Goal: Task Accomplishment & Management: Manage account settings

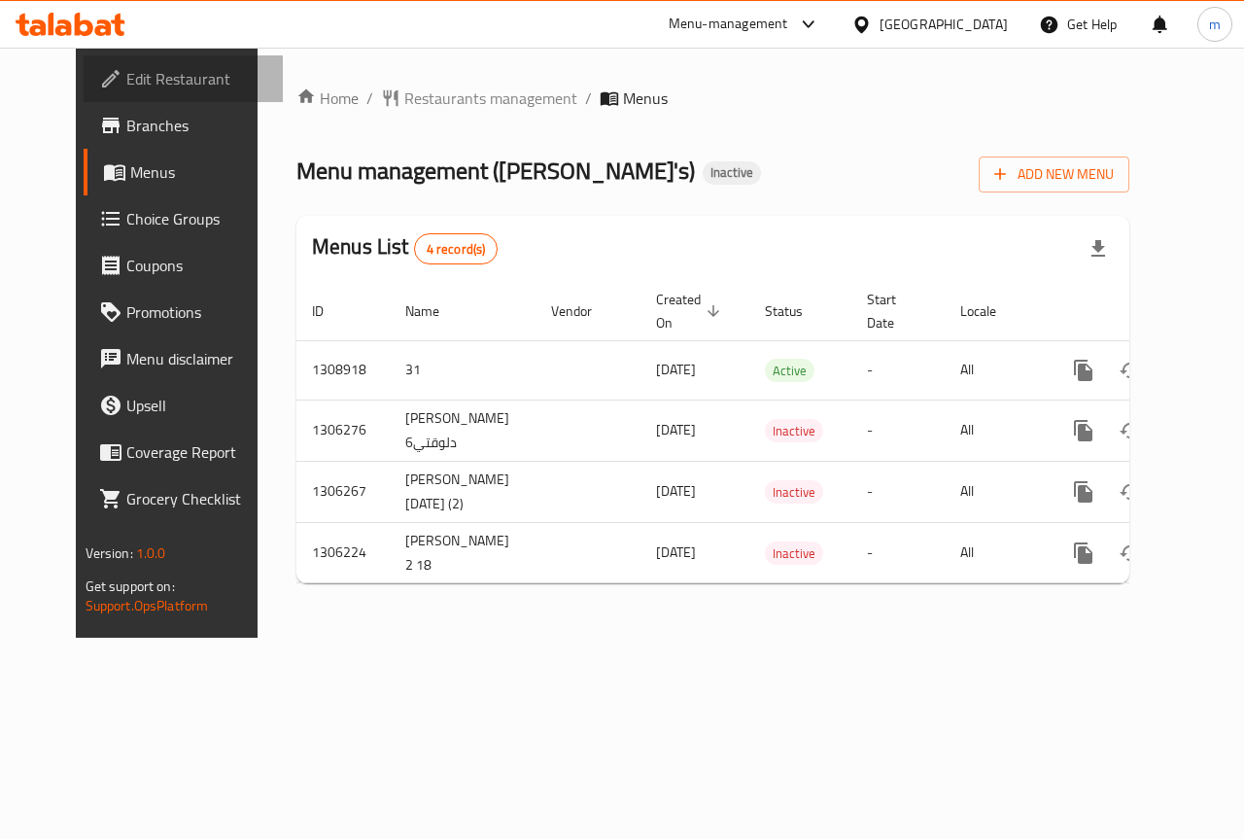
click at [126, 78] on span "Edit Restaurant" at bounding box center [197, 78] width 142 height 23
click at [130, 181] on span "Menus" at bounding box center [199, 171] width 138 height 23
click at [126, 125] on span "Branches" at bounding box center [197, 125] width 142 height 23
click at [551, 230] on div "Menus List 4 record(s)" at bounding box center [712, 249] width 833 height 66
click at [126, 135] on span "Branches" at bounding box center [197, 125] width 142 height 23
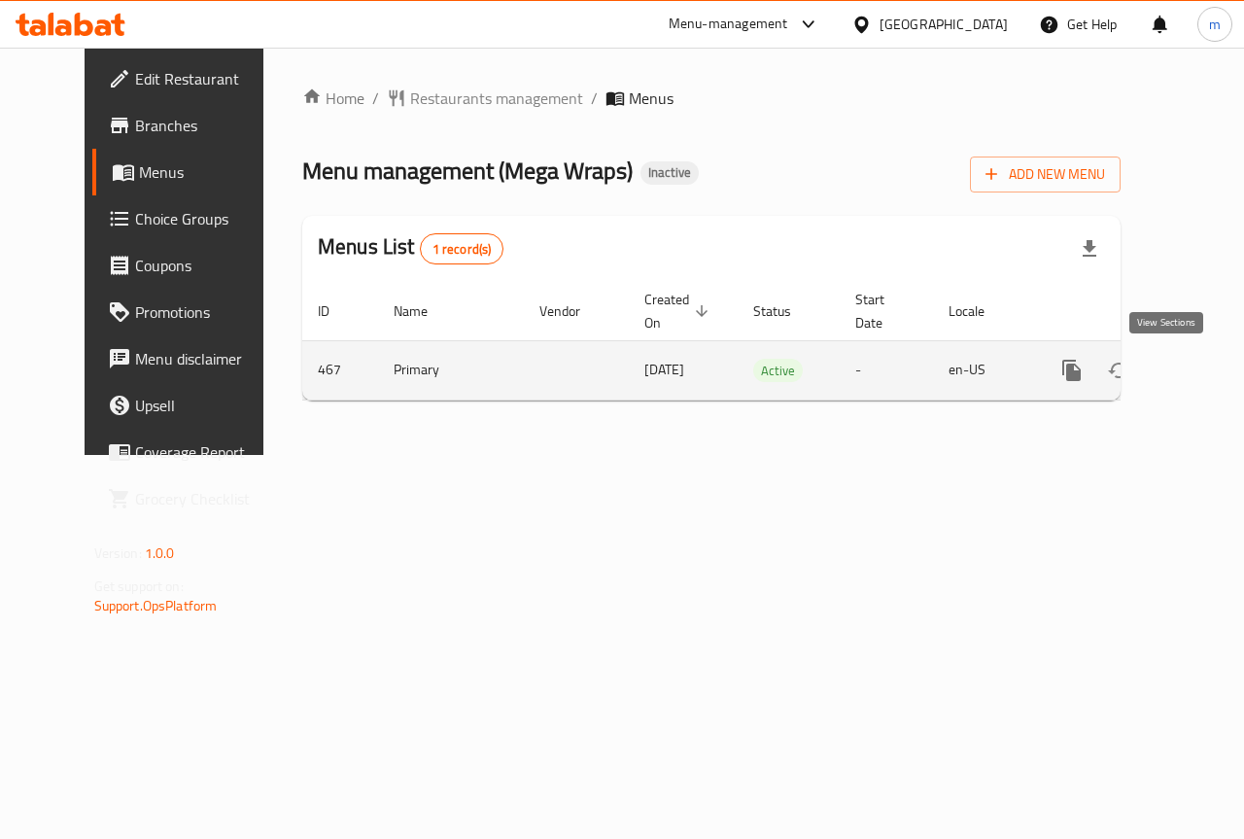
click at [1203, 372] on icon "enhanced table" at bounding box center [1211, 370] width 17 height 17
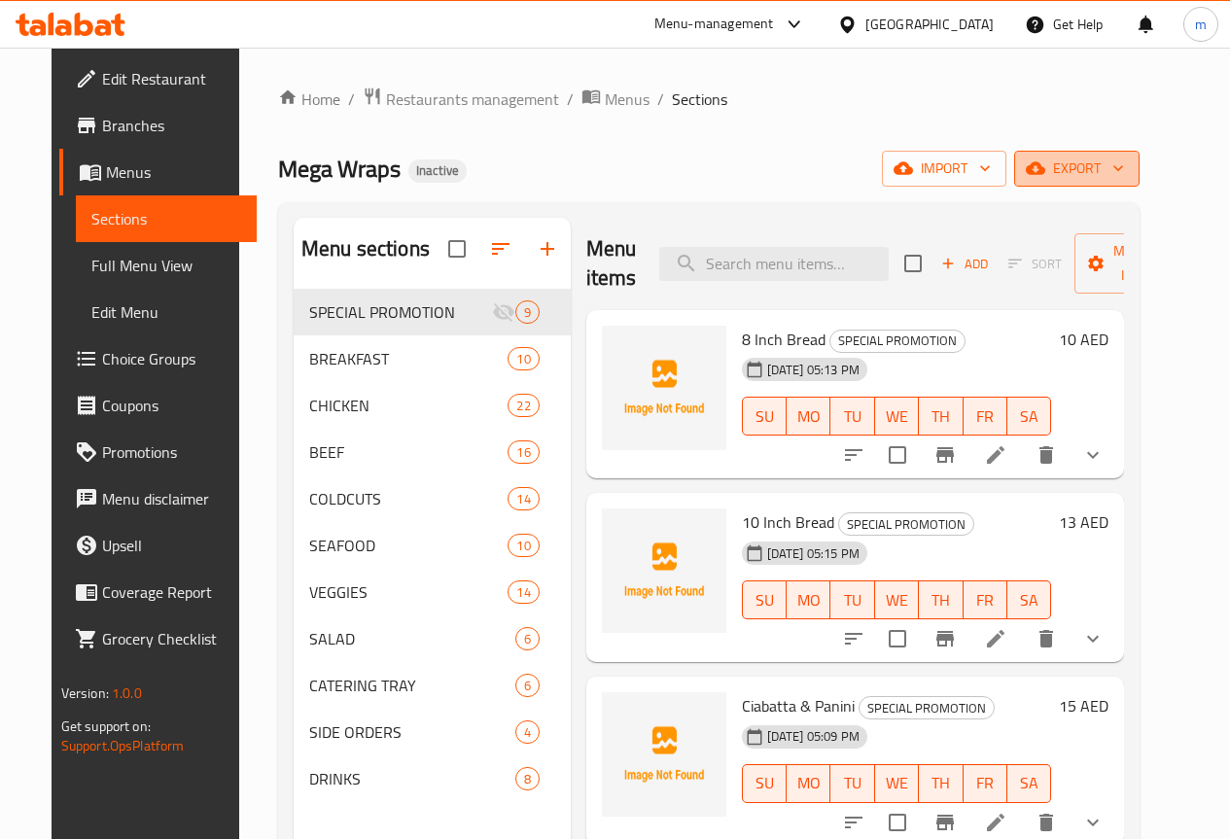
click at [1124, 161] on span "export" at bounding box center [1076, 169] width 94 height 24
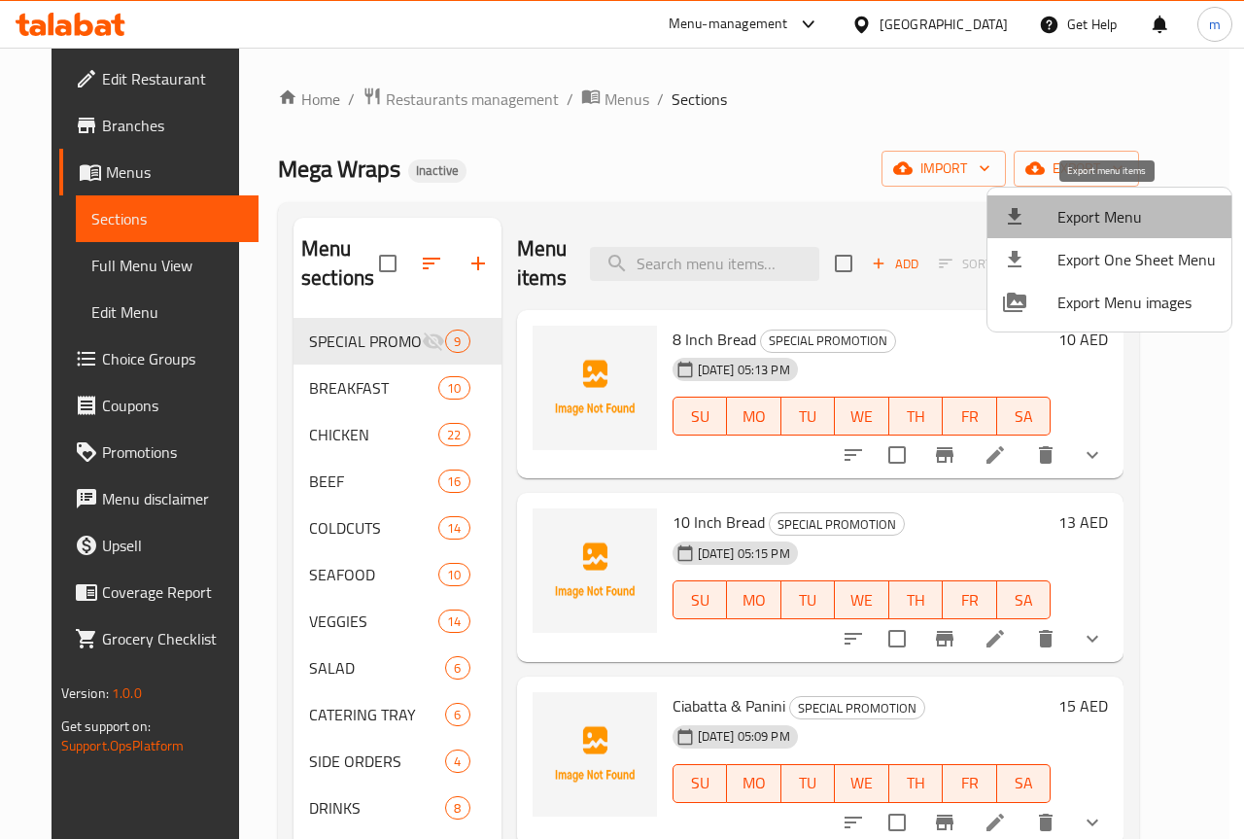
click at [1135, 226] on span "Export Menu" at bounding box center [1137, 216] width 158 height 23
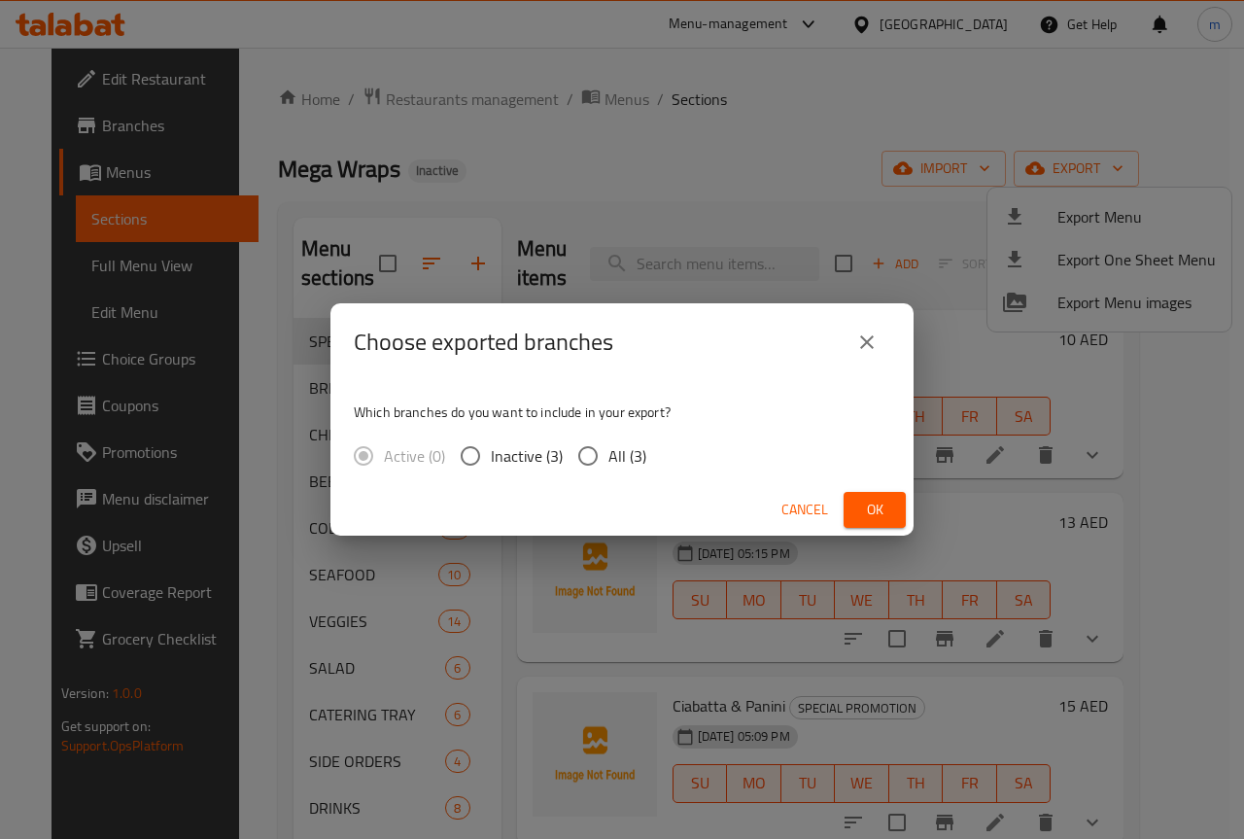
click at [586, 466] on input "All (3)" at bounding box center [588, 455] width 41 height 41
radio input "true"
click at [871, 510] on span "Ok" at bounding box center [874, 510] width 31 height 24
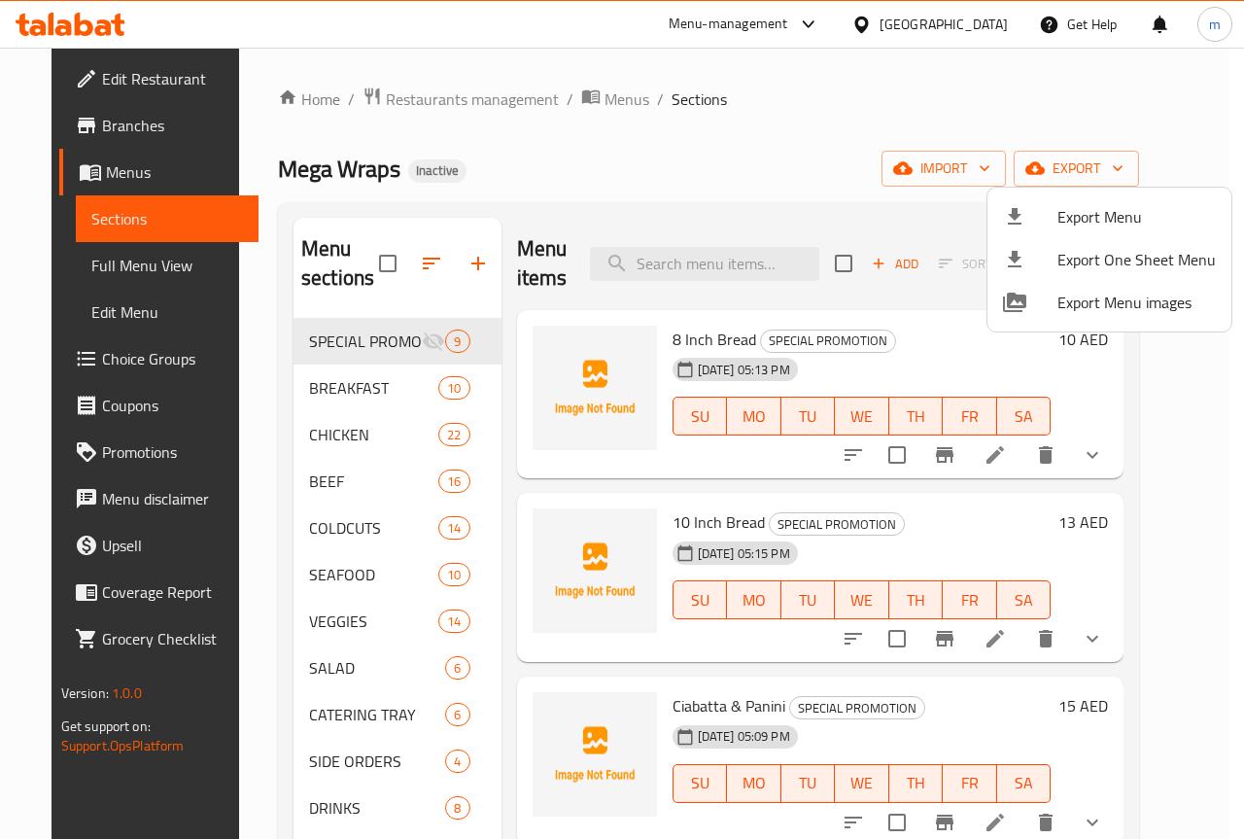
click at [782, 108] on div at bounding box center [622, 419] width 1244 height 839
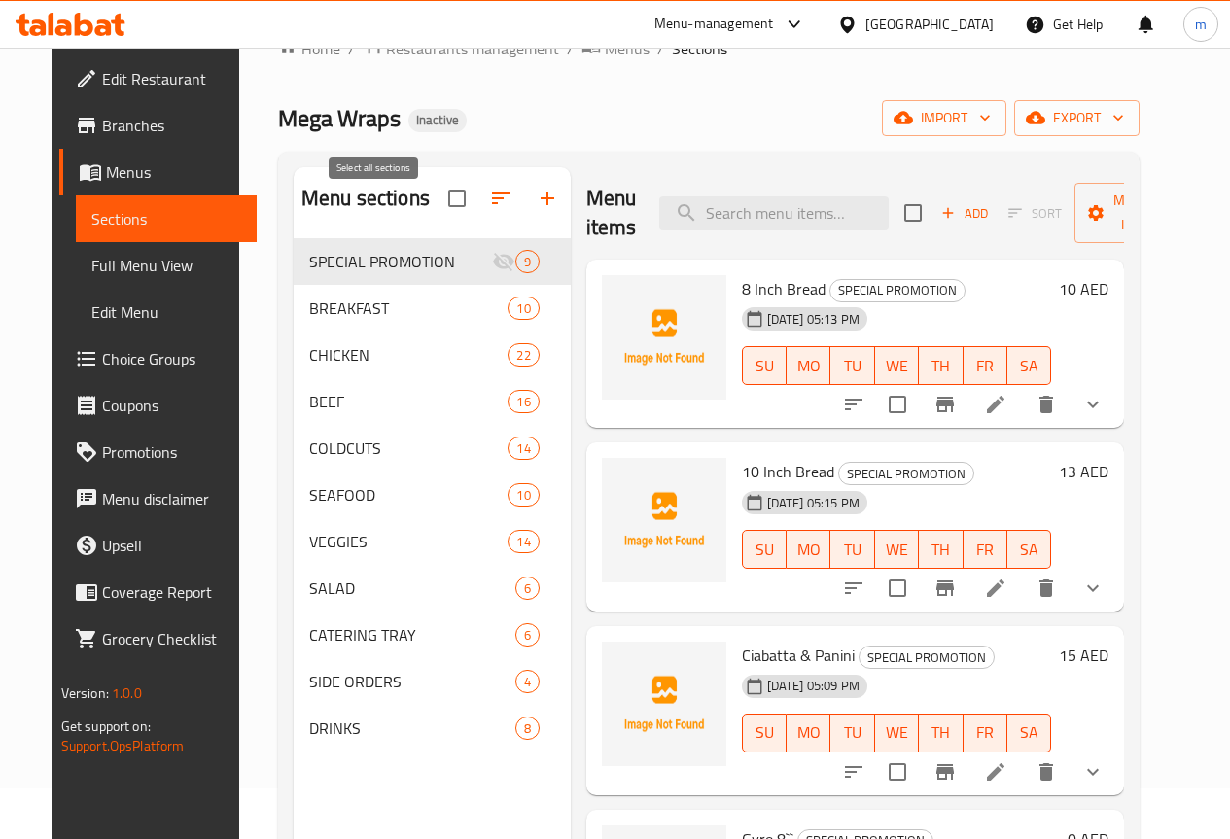
scroll to position [97, 0]
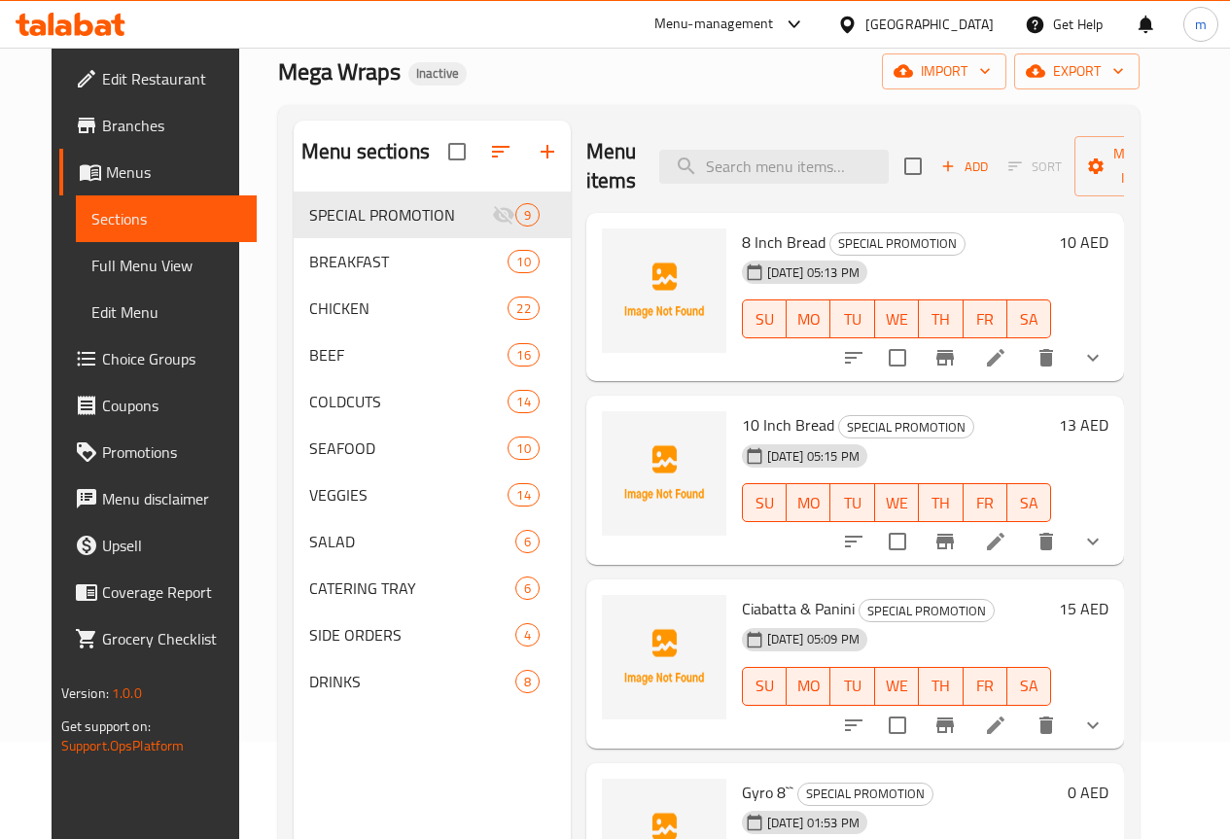
click at [99, 264] on span "Full Menu View" at bounding box center [166, 265] width 150 height 23
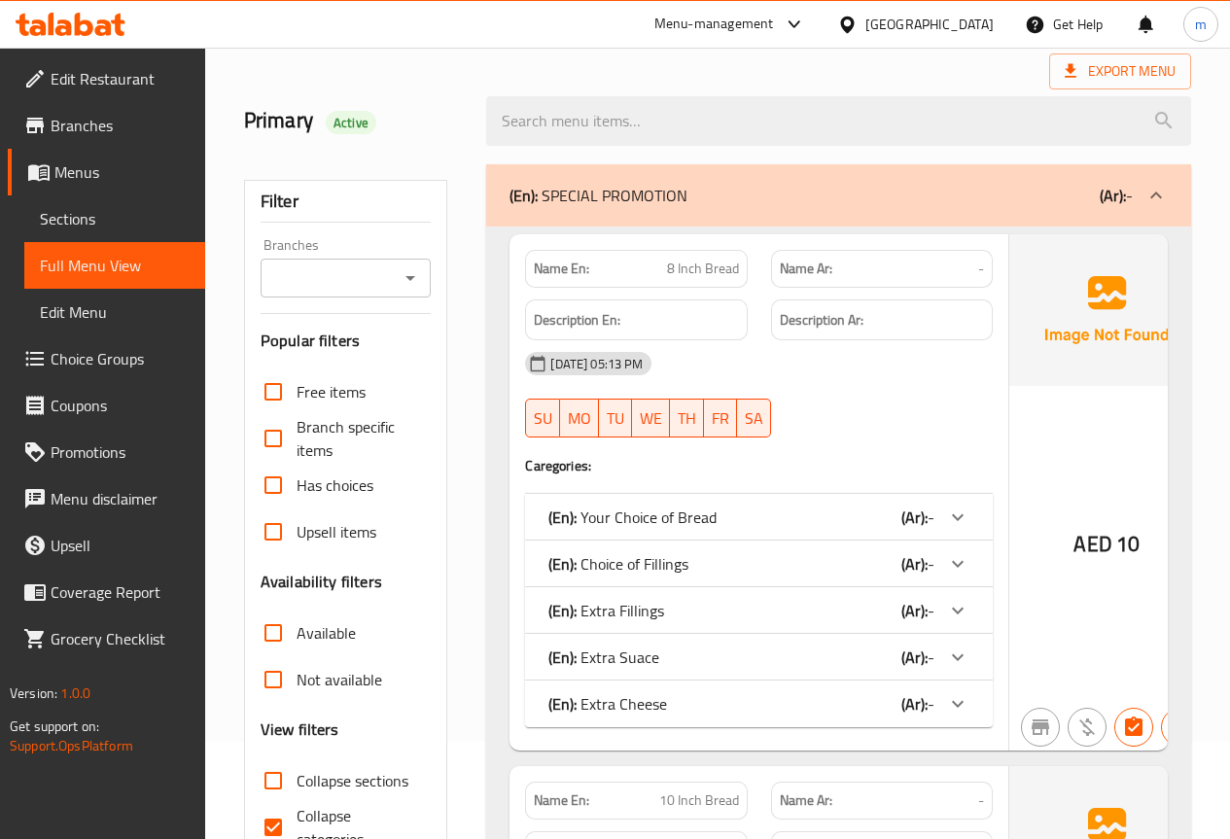
click at [874, 82] on div "Primary Active" at bounding box center [717, 121] width 970 height 87
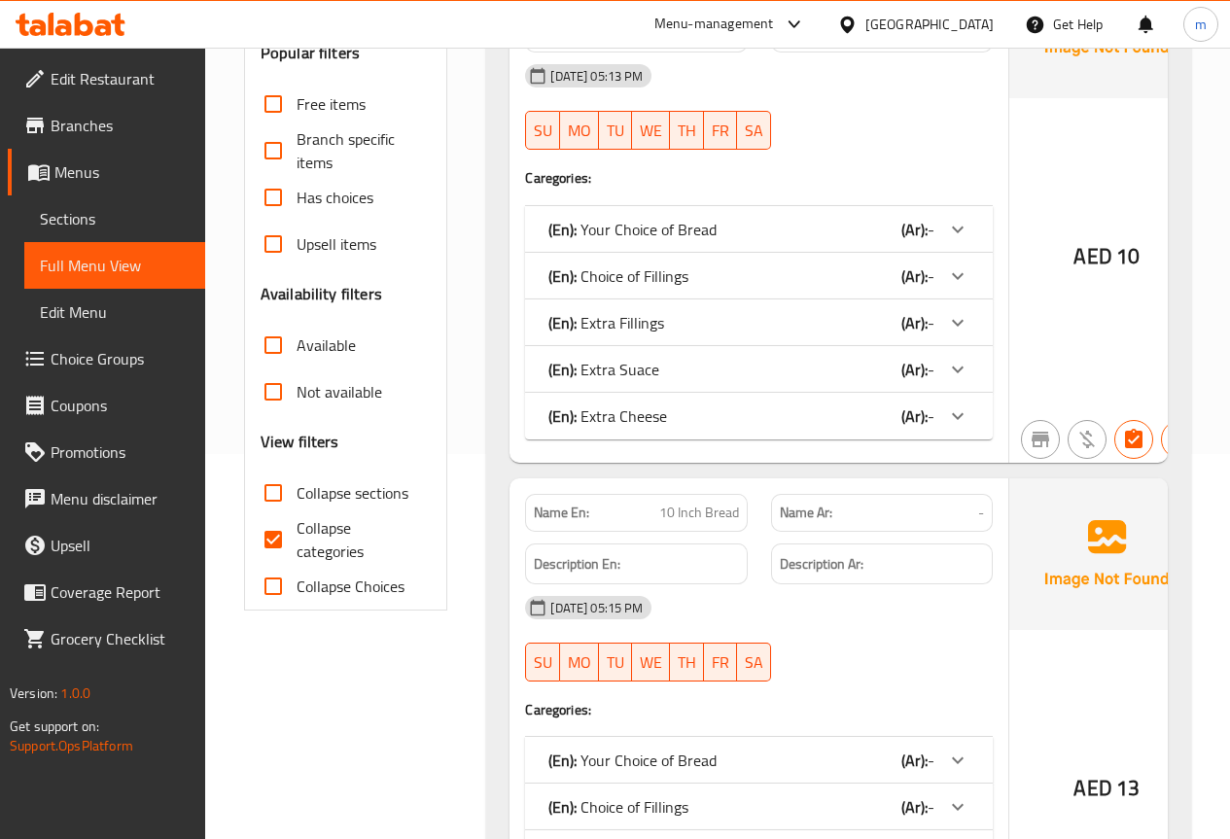
scroll to position [389, 0]
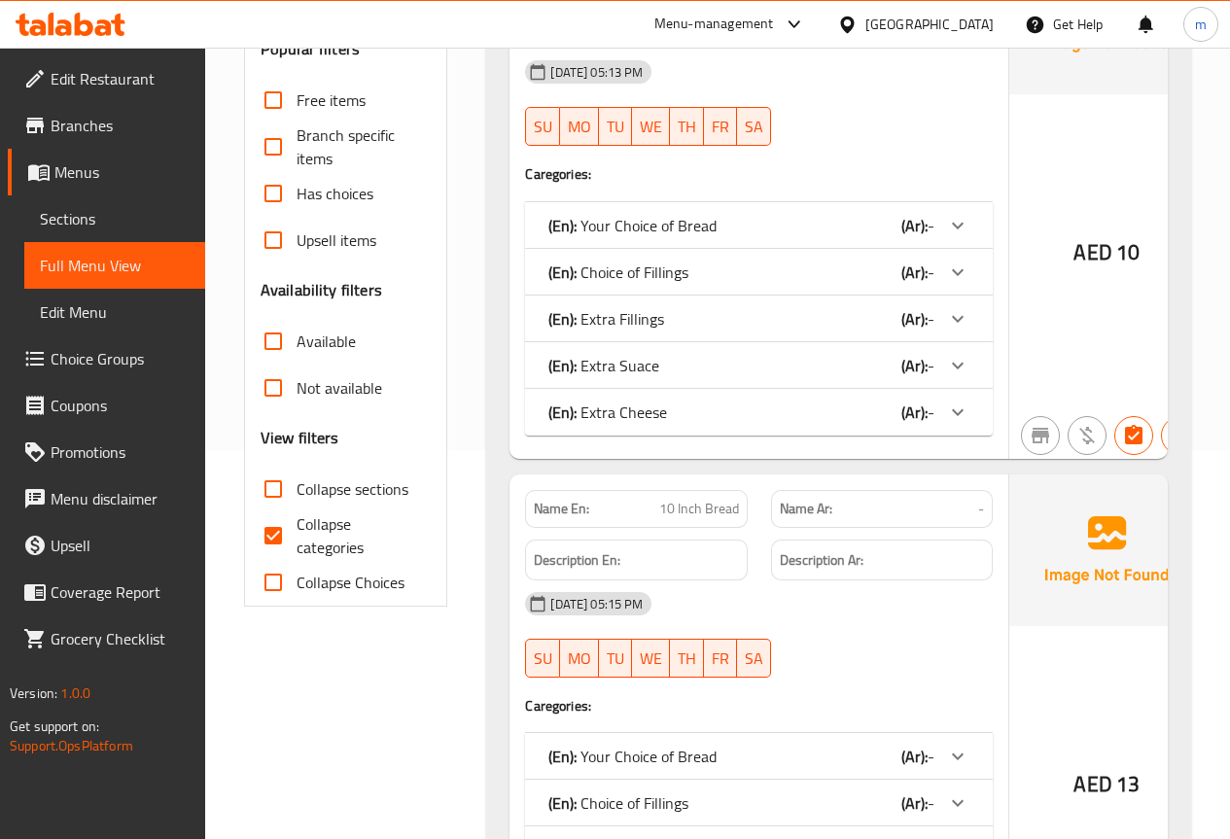
drag, startPoint x: 267, startPoint y: 543, endPoint x: 1172, endPoint y: 528, distance: 905.1
click at [267, 543] on input "Collapse categories" at bounding box center [273, 535] width 47 height 47
checkbox input "false"
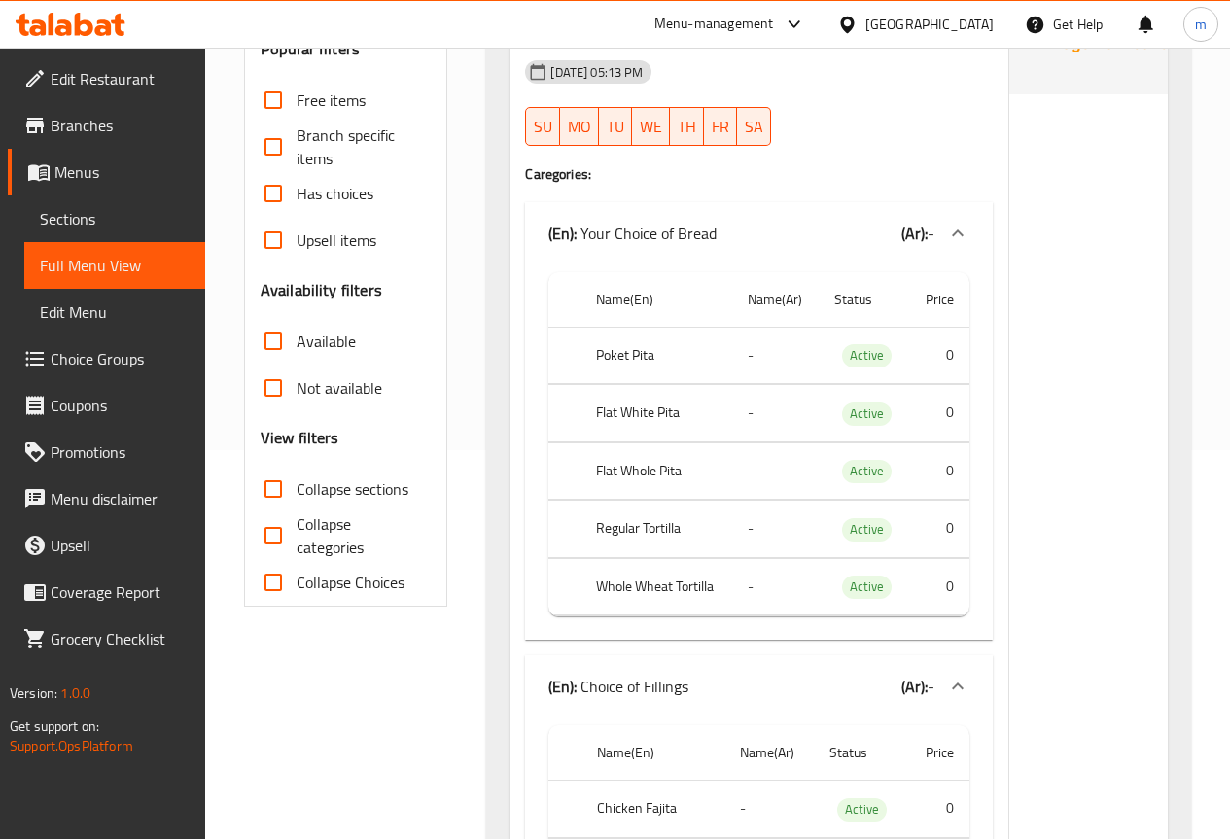
scroll to position [0, 0]
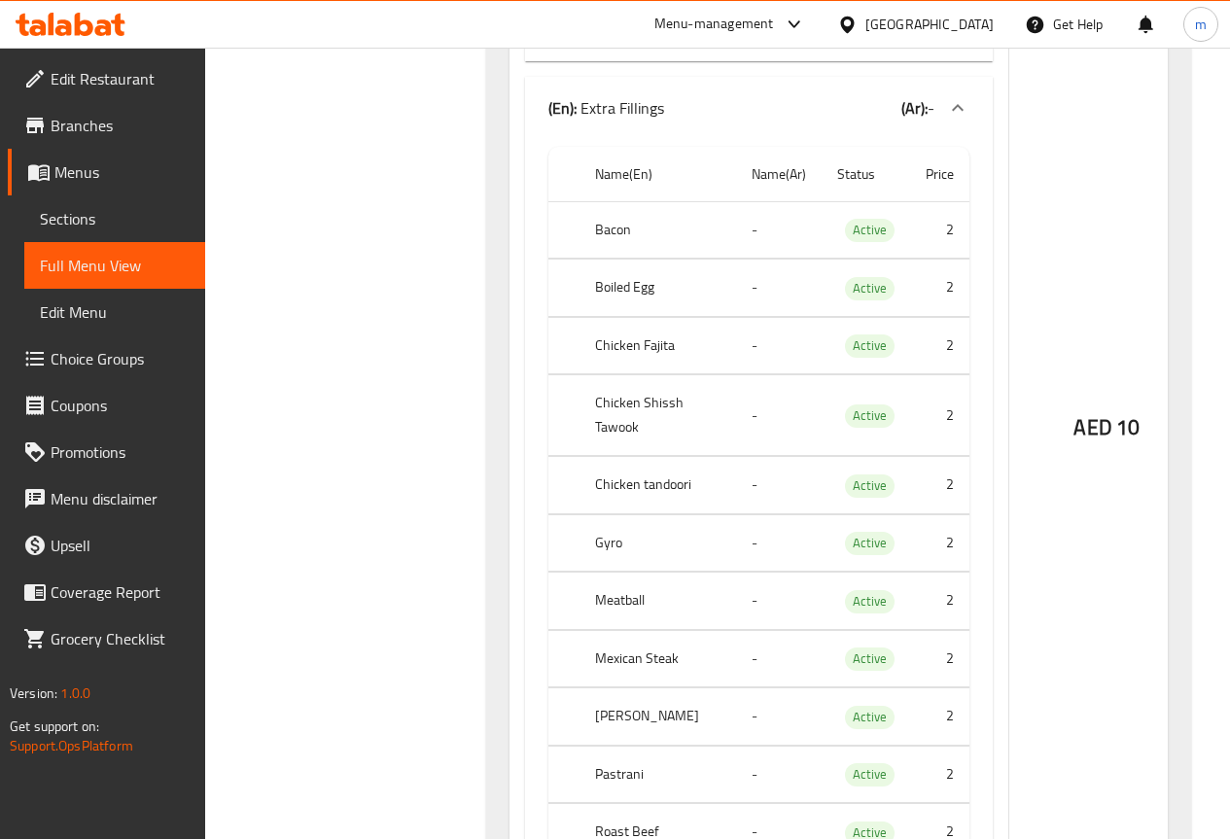
click at [1095, 220] on div "AED 10" at bounding box center [1106, 375] width 194 height 4548
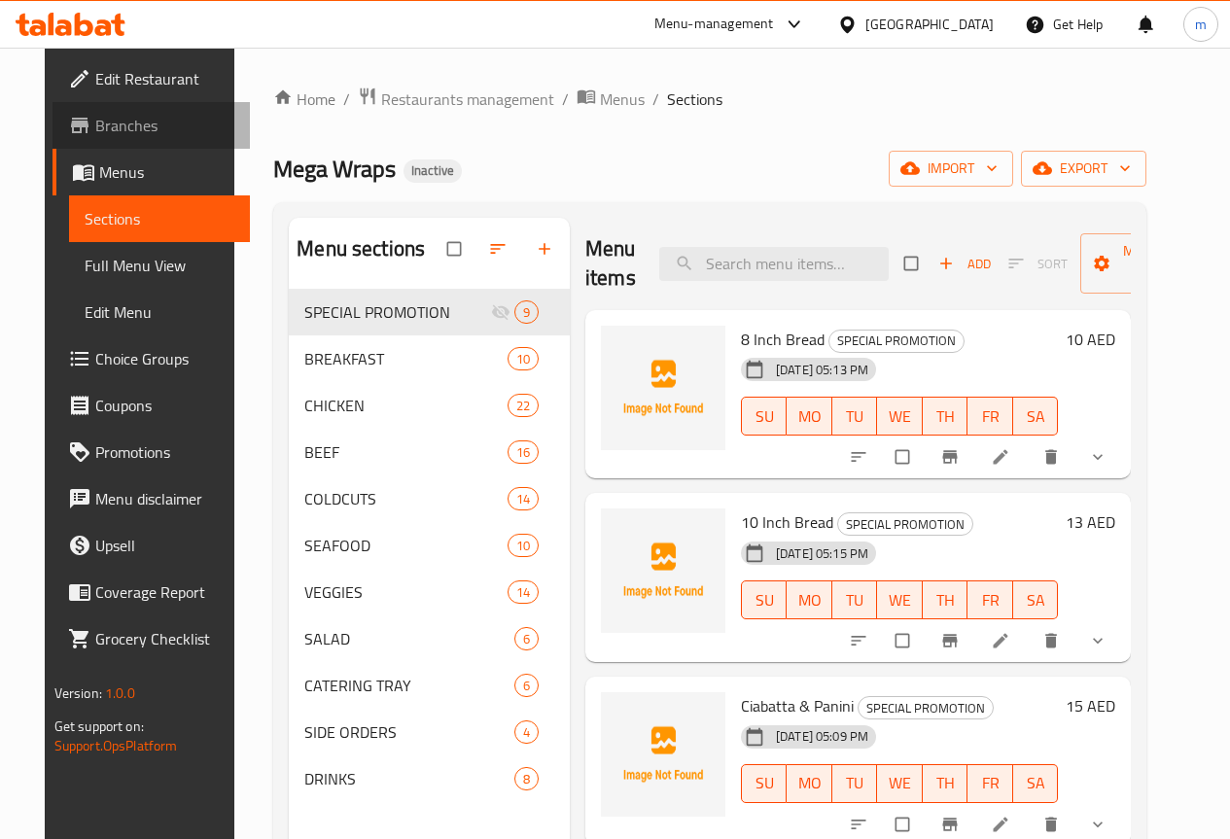
click at [101, 110] on link "Branches" at bounding box center [150, 125] width 197 height 47
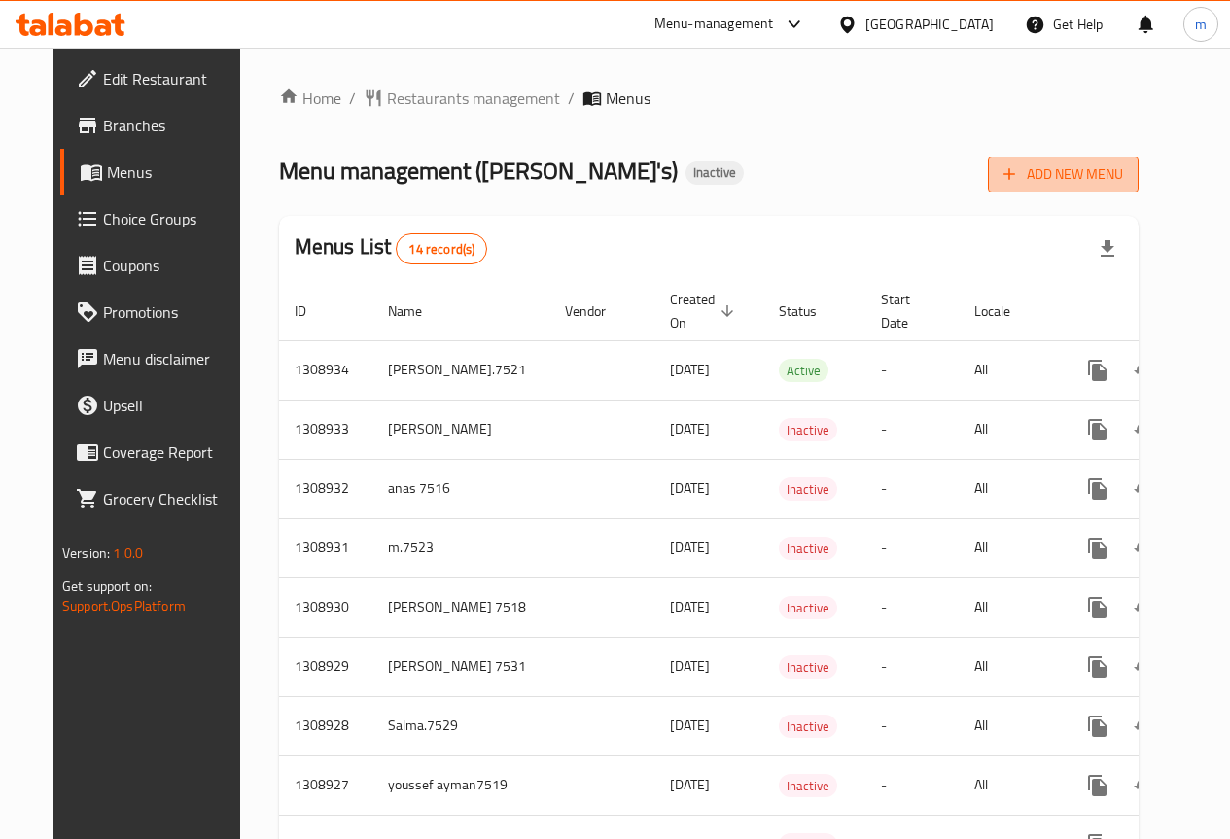
click at [1107, 176] on span "Add New Menu" at bounding box center [1063, 174] width 120 height 24
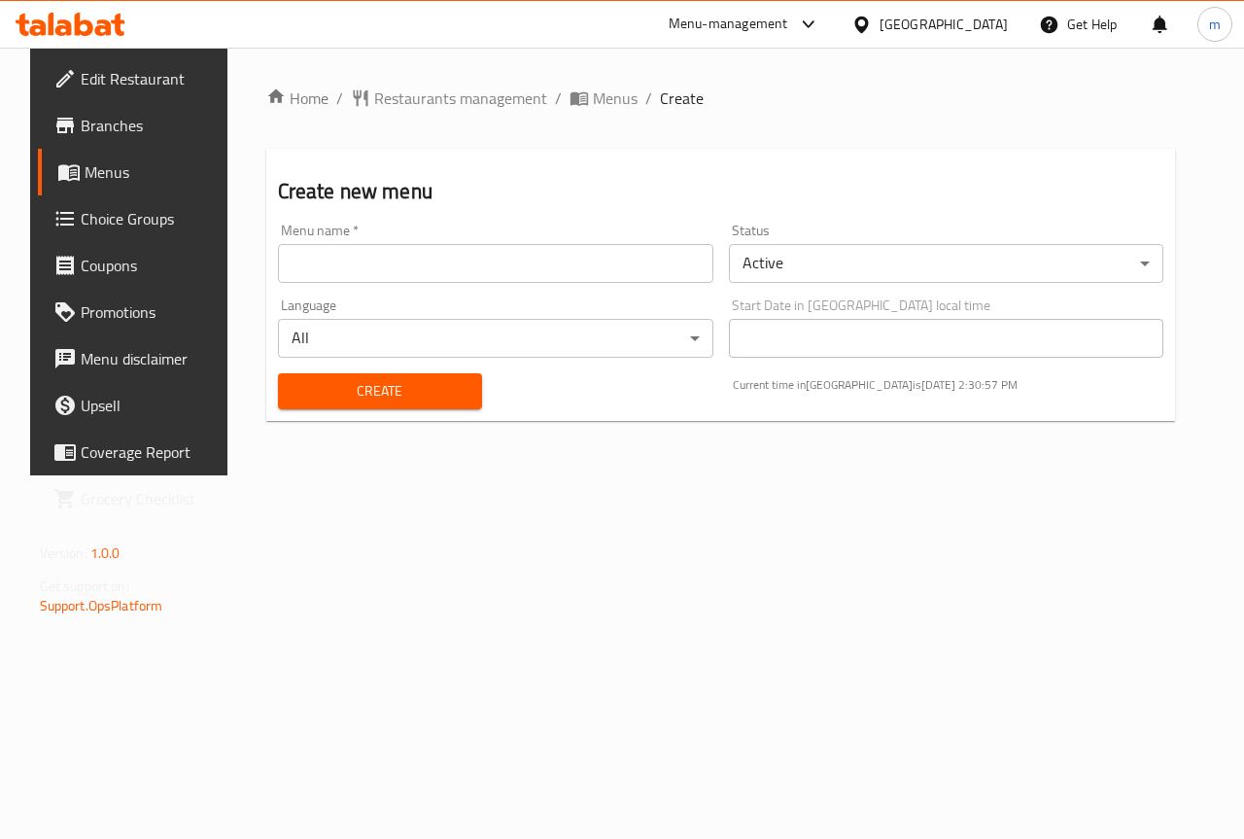
click at [361, 252] on input "text" at bounding box center [495, 263] width 435 height 39
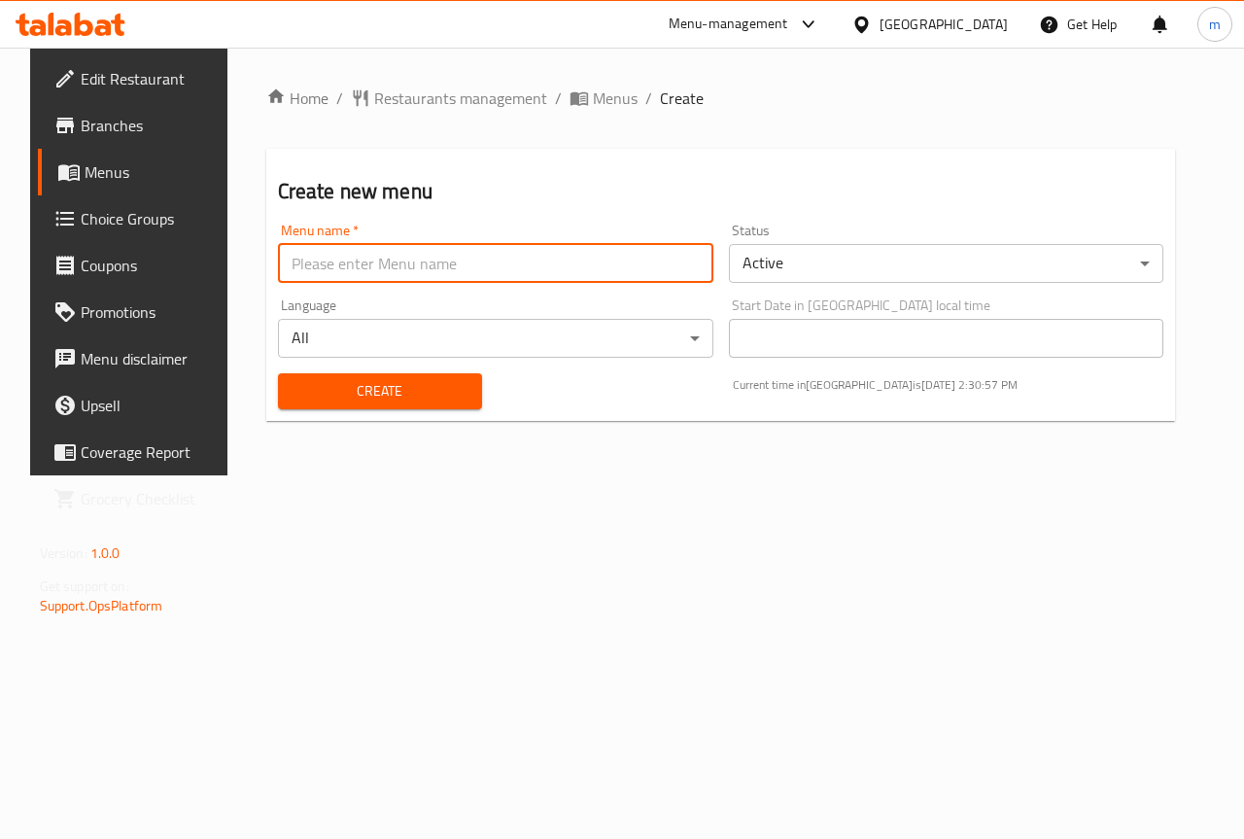
click at [361, 252] on input "text" at bounding box center [495, 263] width 435 height 39
type input "MAZEN7527"
click at [393, 393] on span "Create" at bounding box center [380, 391] width 173 height 24
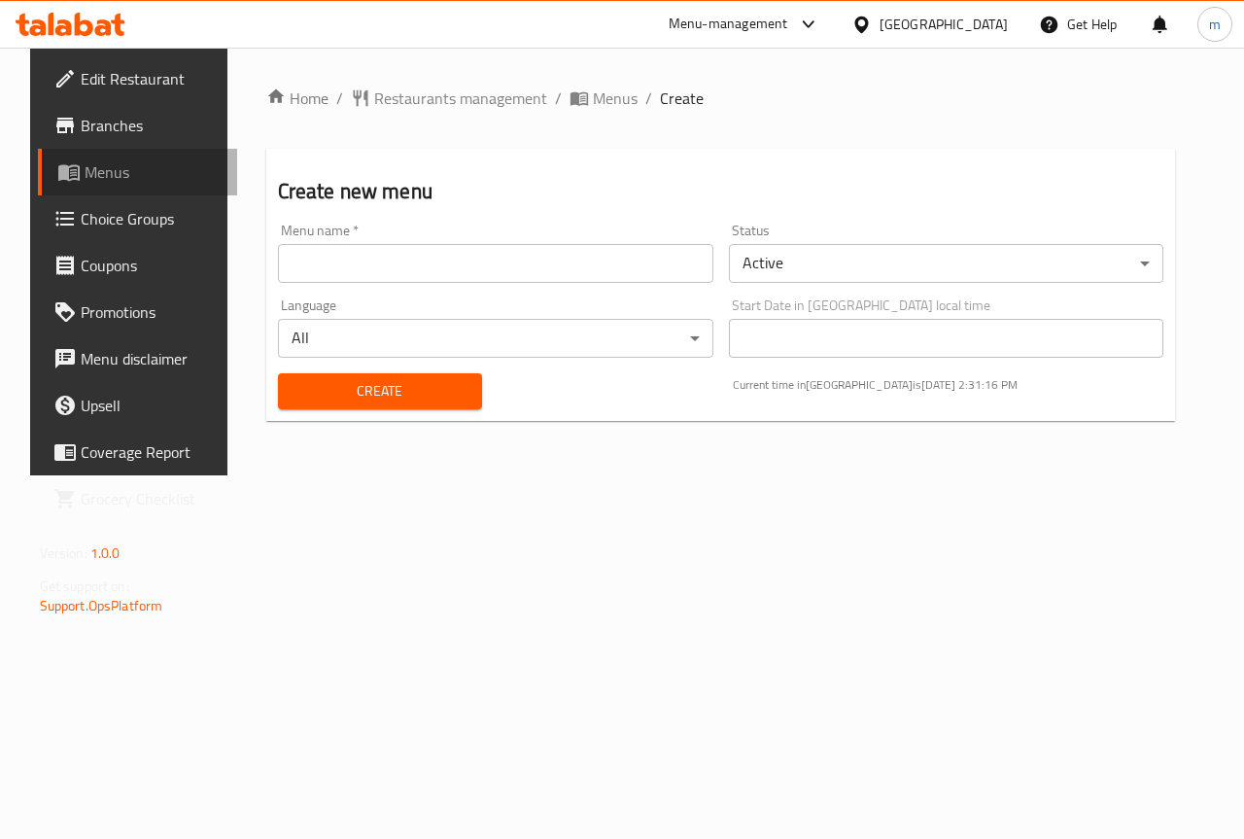
click at [85, 175] on span "Menus" at bounding box center [154, 171] width 138 height 23
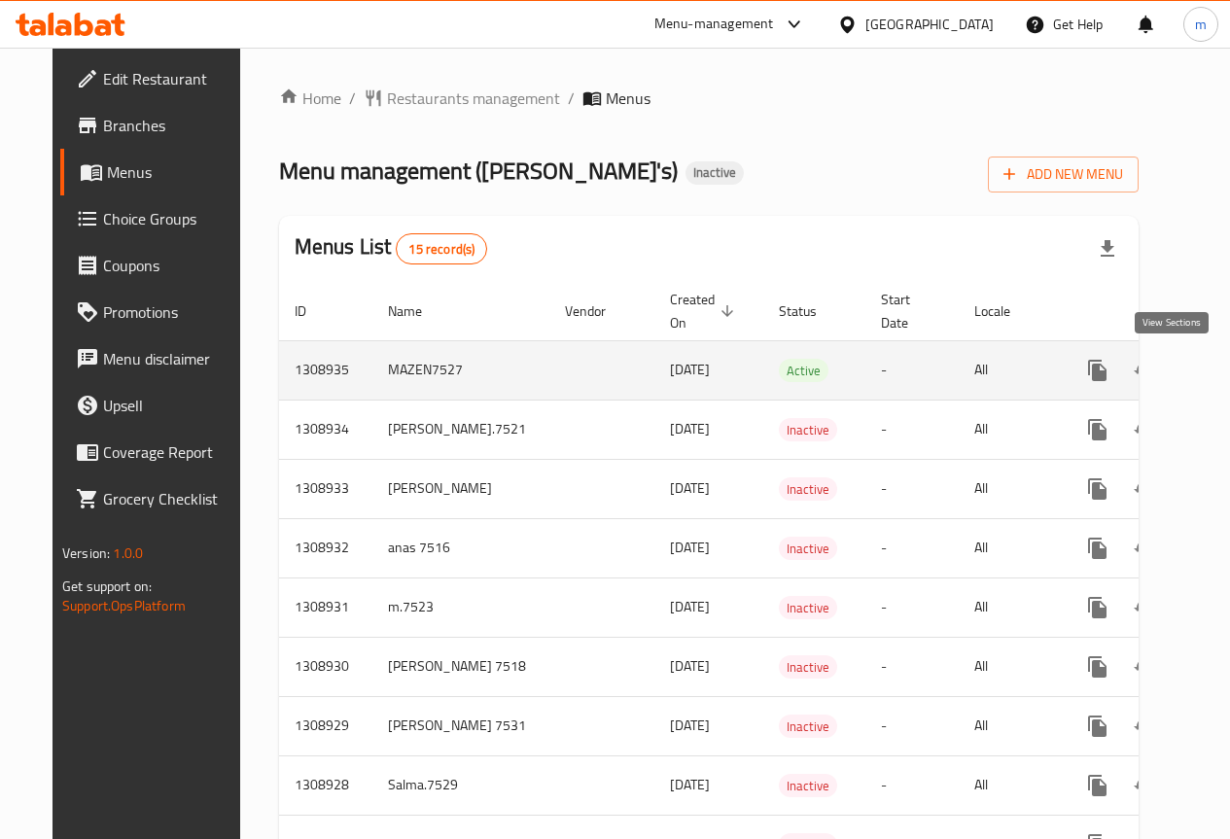
click at [1226, 370] on icon "enhanced table" at bounding box center [1237, 370] width 23 height 23
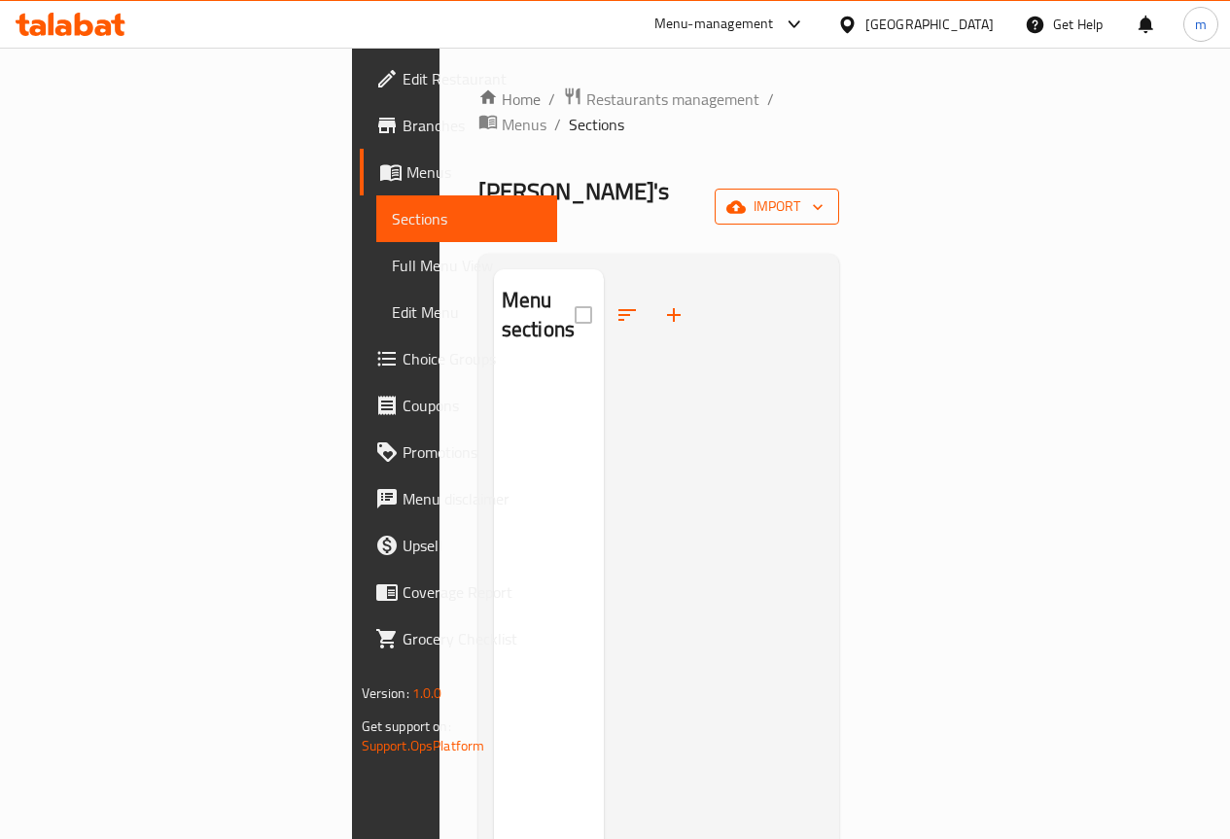
click at [823, 194] on span "import" at bounding box center [776, 206] width 93 height 24
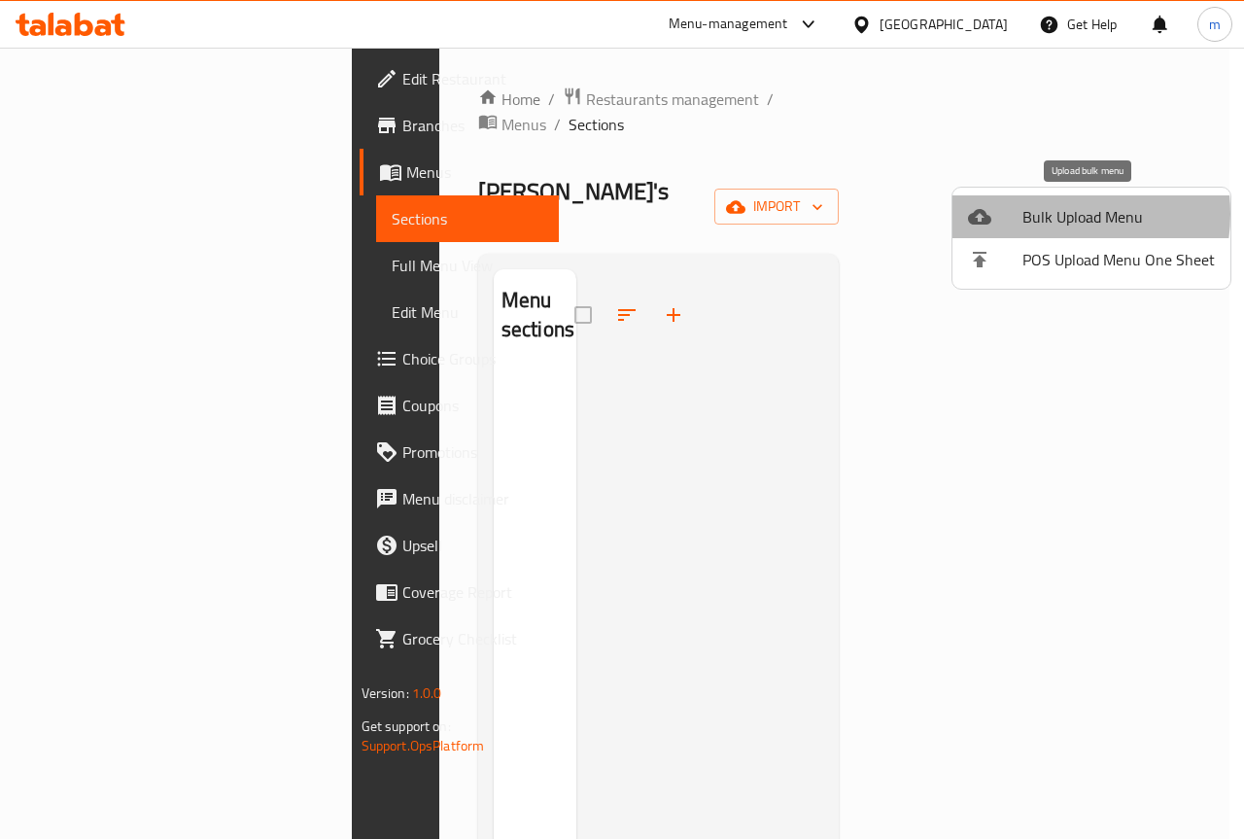
click at [1044, 214] on span "Bulk Upload Menu" at bounding box center [1119, 216] width 192 height 23
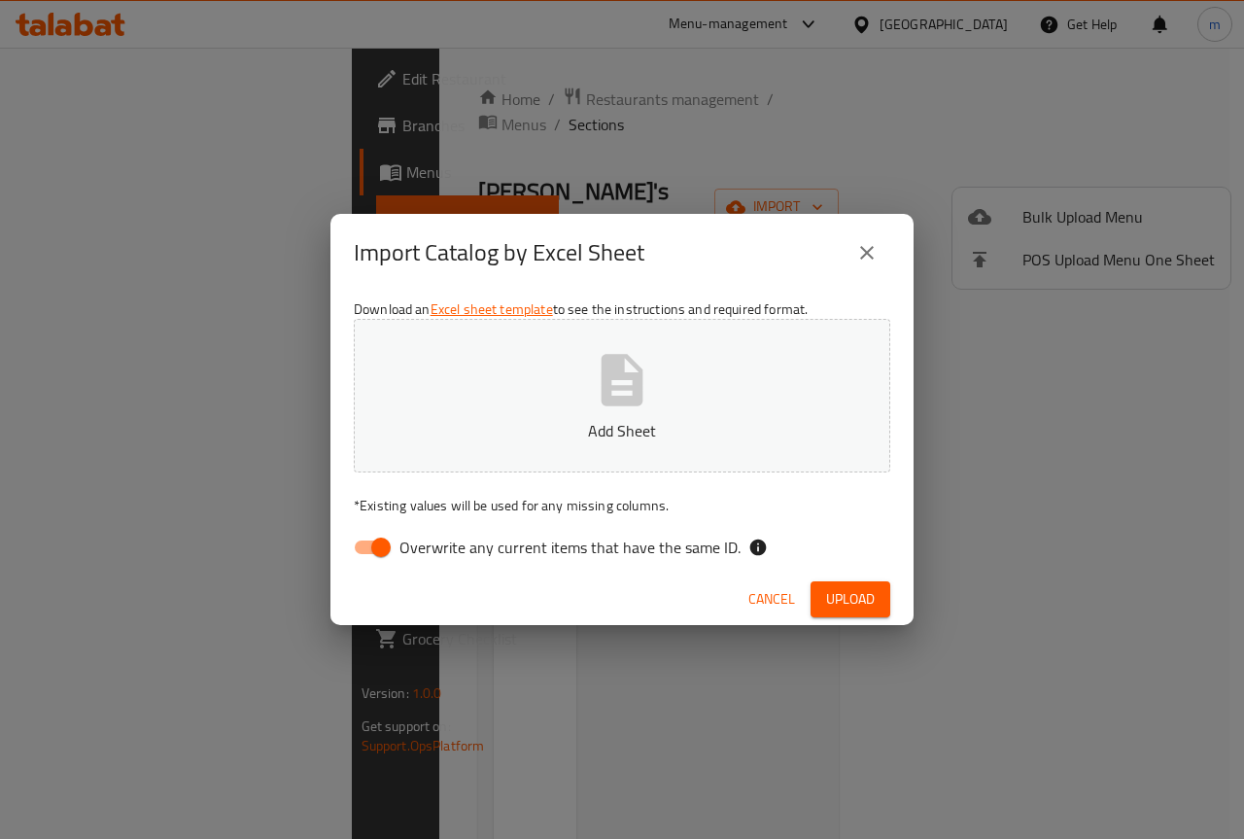
drag, startPoint x: 637, startPoint y: 386, endPoint x: 347, endPoint y: 560, distance: 337.9
click at [347, 560] on div "Download an Excel sheet template to see the instructions and required format. A…" at bounding box center [622, 433] width 583 height 282
click at [394, 545] on input "Overwrite any current items that have the same ID." at bounding box center [381, 547] width 111 height 37
checkbox input "false"
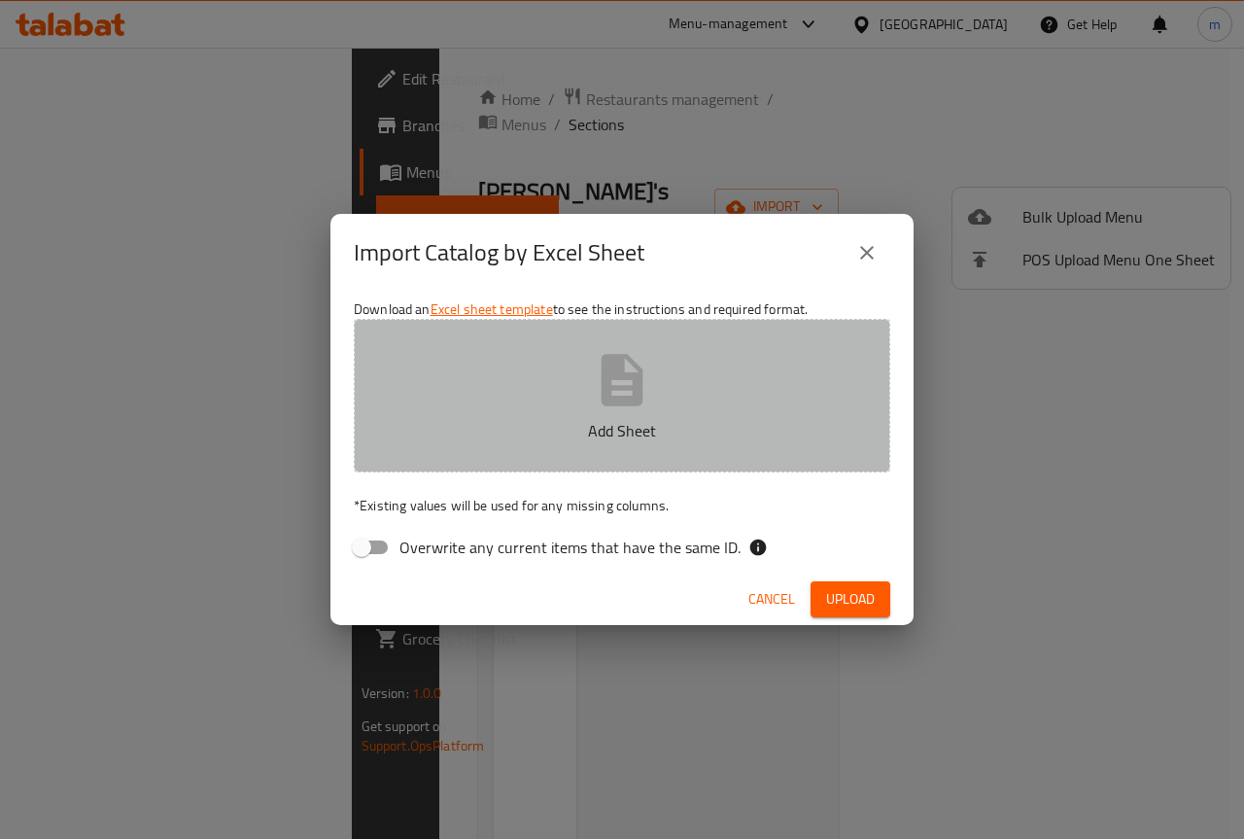
click at [610, 374] on icon "button" at bounding box center [623, 380] width 42 height 52
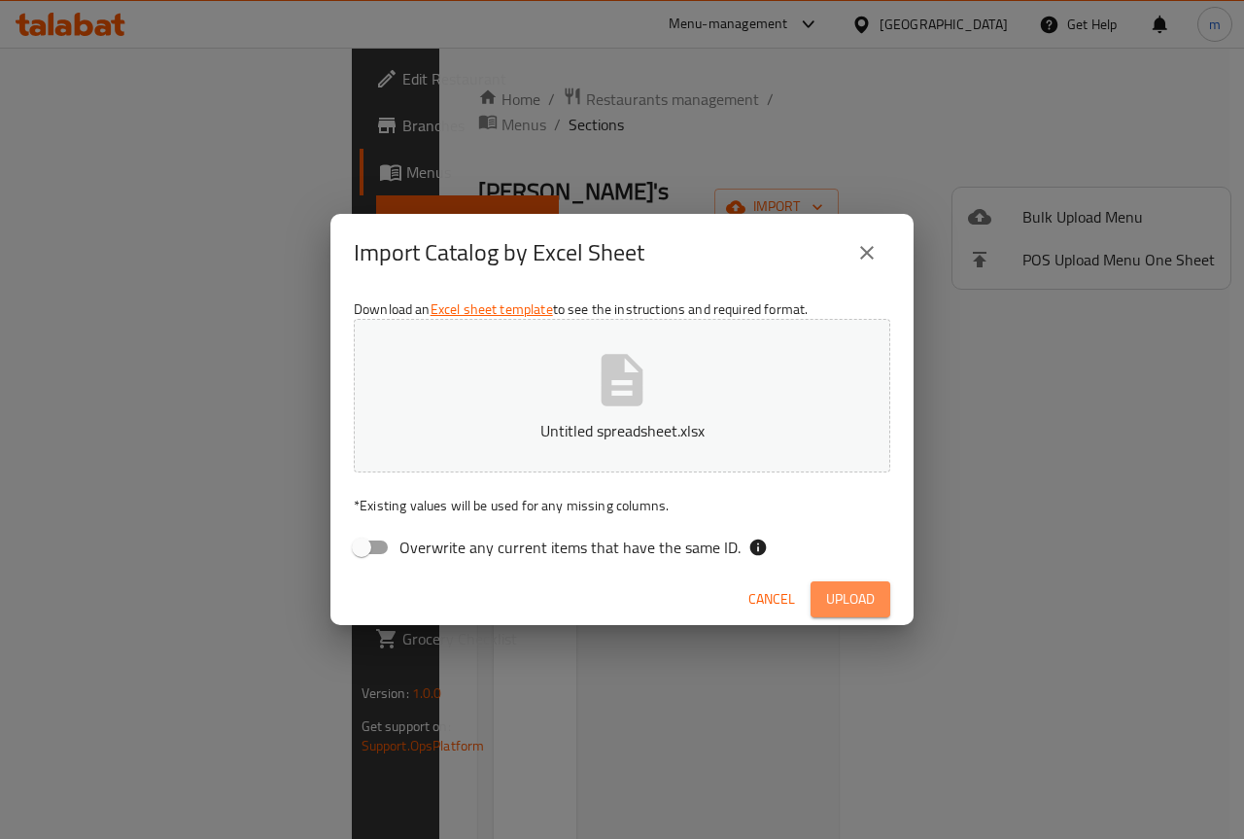
click at [858, 606] on span "Upload" at bounding box center [850, 599] width 49 height 24
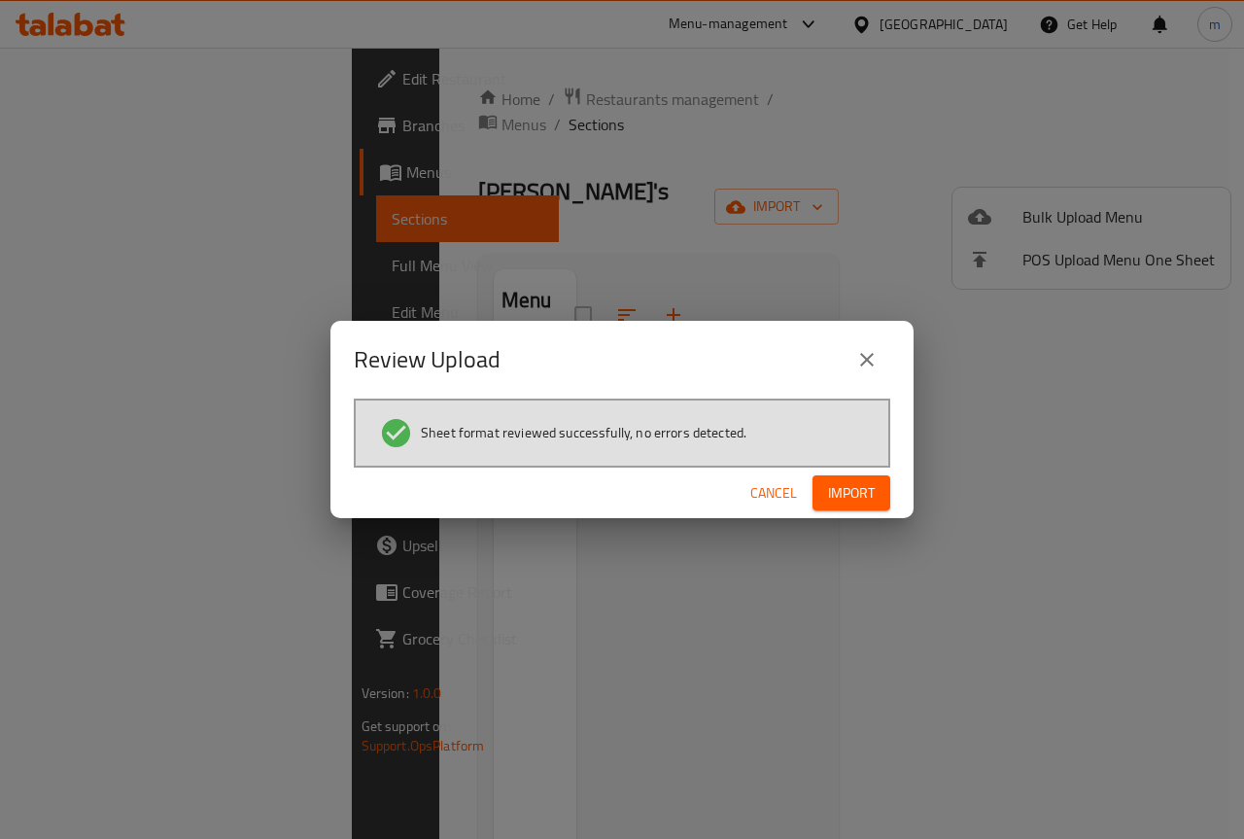
click at [858, 493] on span "Import" at bounding box center [851, 493] width 47 height 24
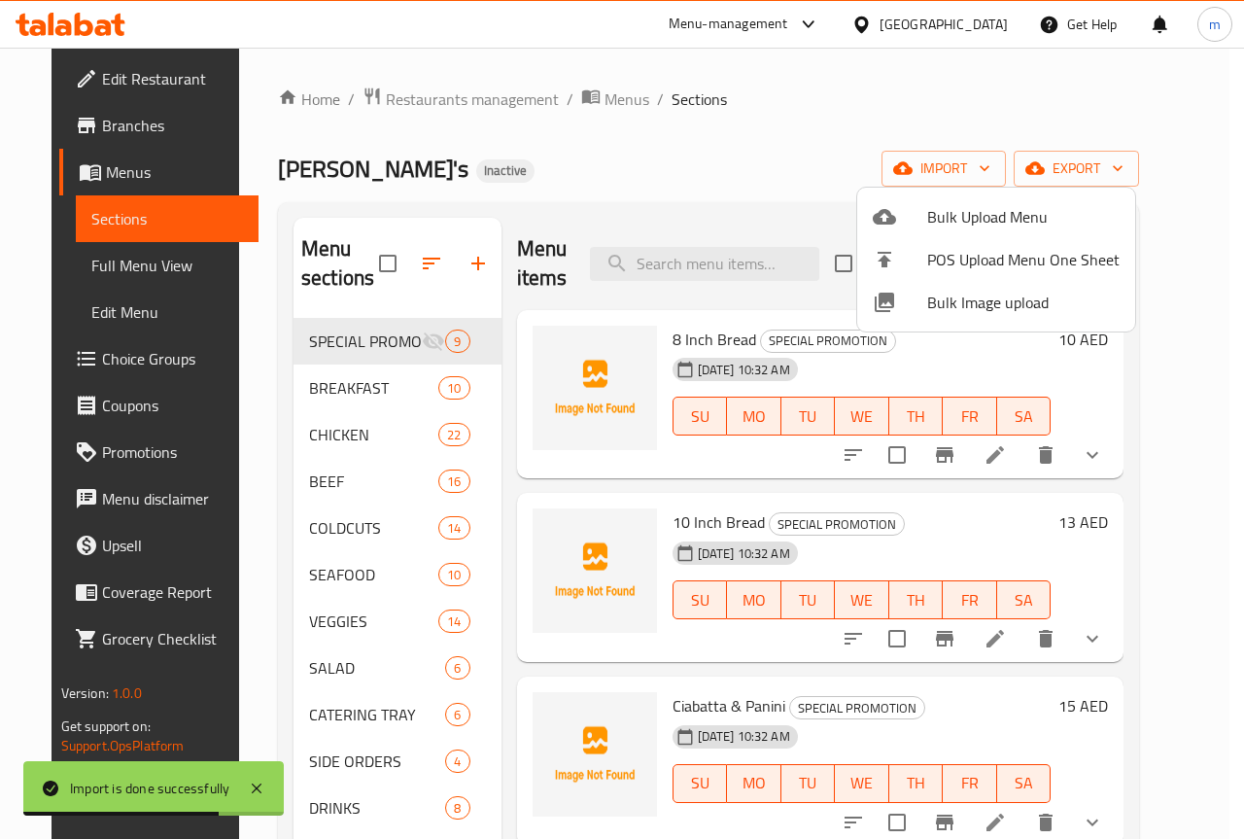
click at [811, 91] on div at bounding box center [622, 419] width 1244 height 839
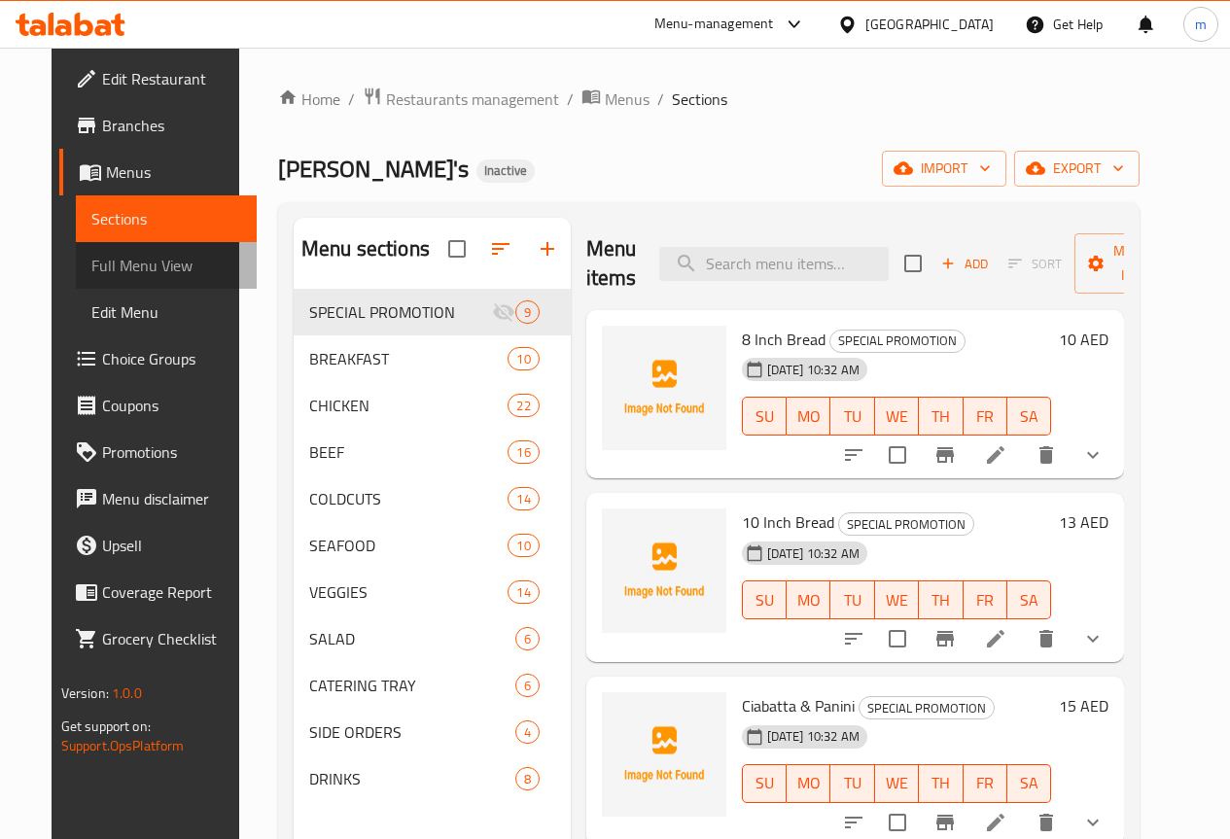
click at [99, 268] on span "Full Menu View" at bounding box center [166, 265] width 150 height 23
click at [91, 270] on span "Full Menu View" at bounding box center [166, 265] width 150 height 23
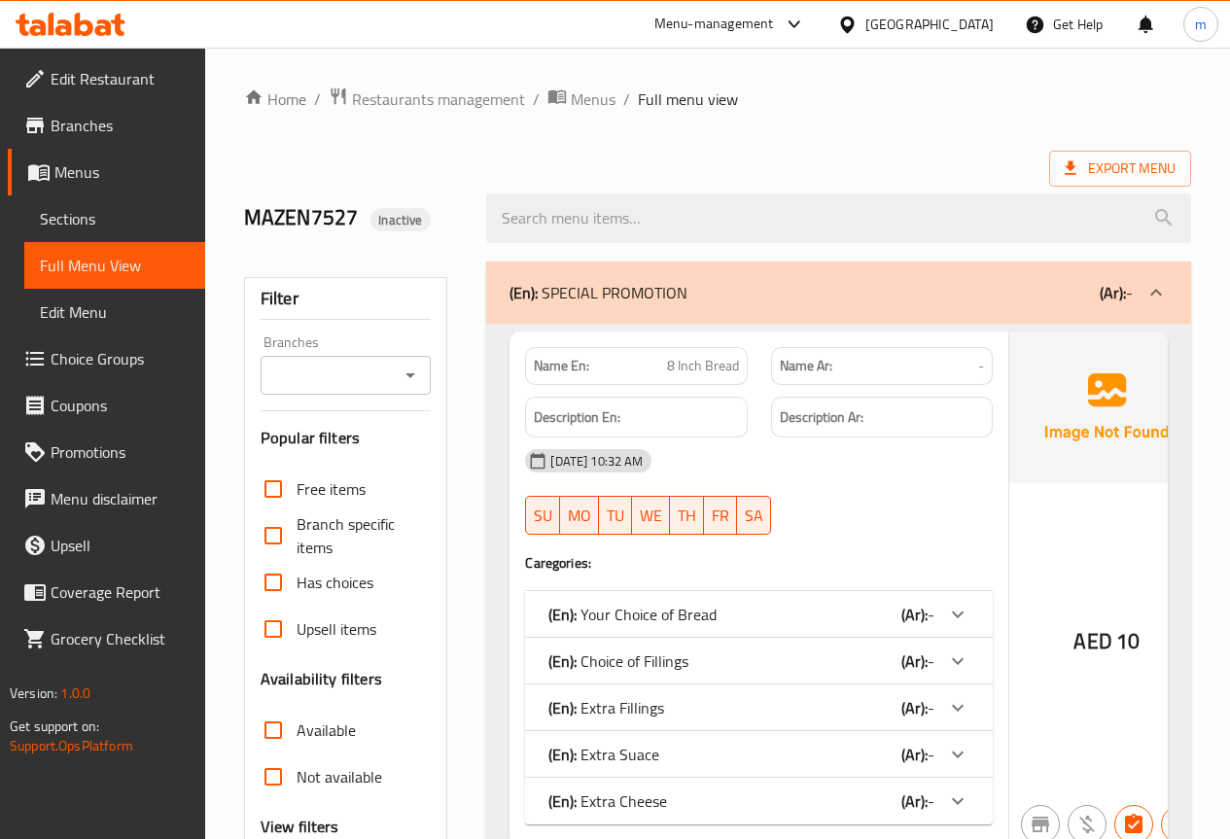
click at [278, 629] on input "Upsell items" at bounding box center [273, 629] width 47 height 47
checkbox input "true"
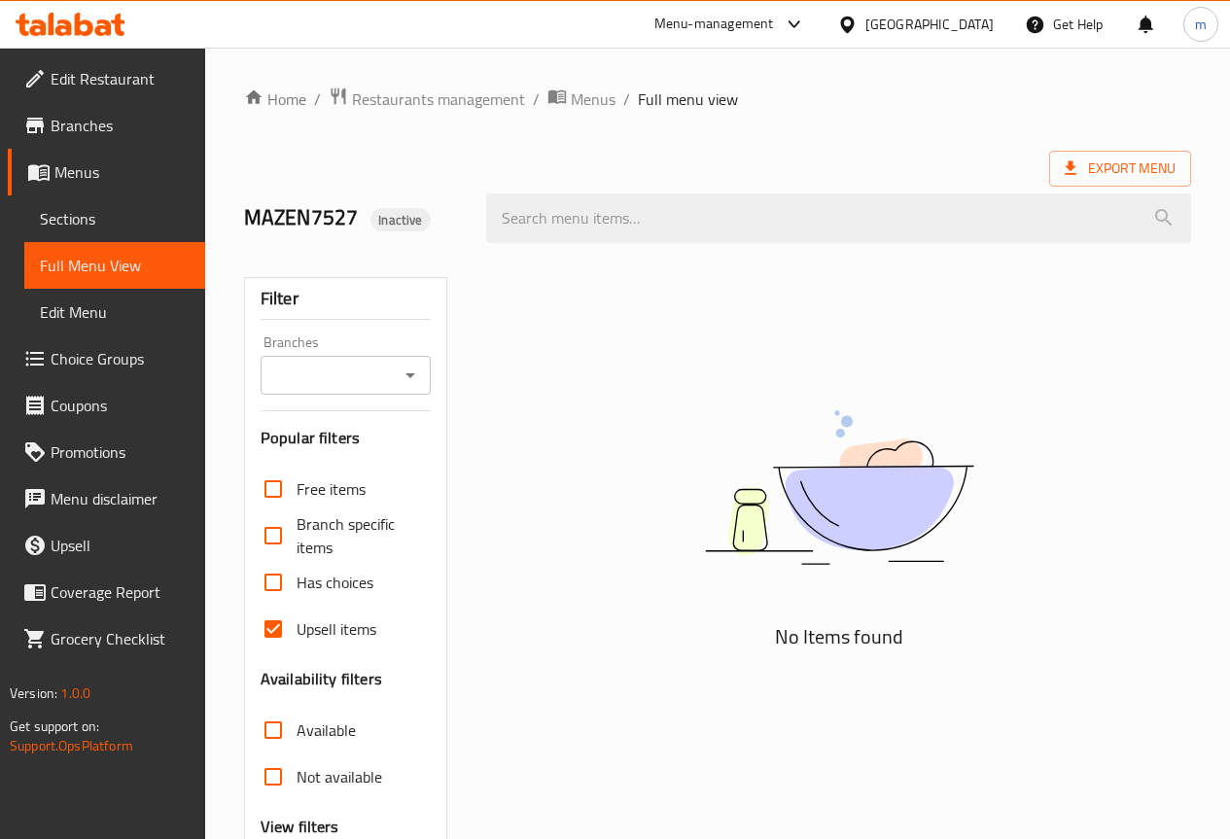
click at [268, 707] on input "Available" at bounding box center [273, 730] width 47 height 47
checkbox input "true"
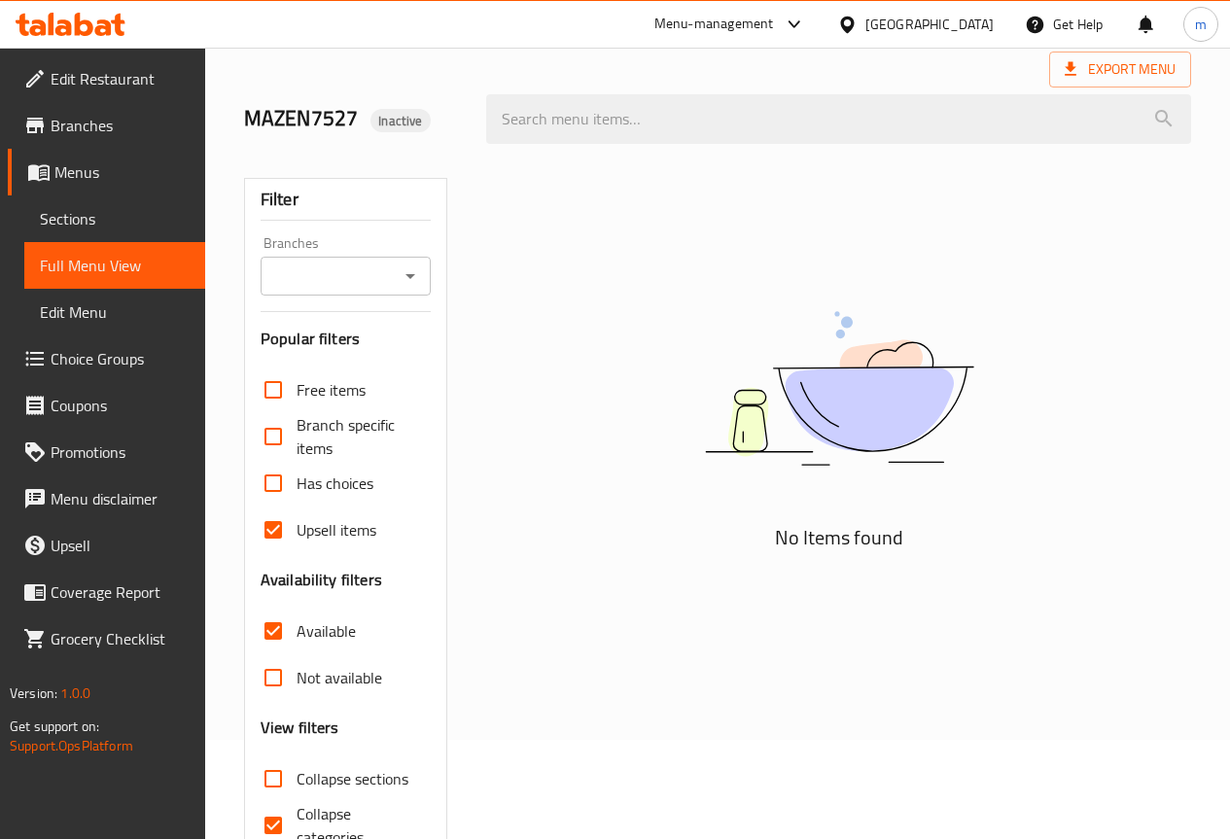
scroll to position [195, 0]
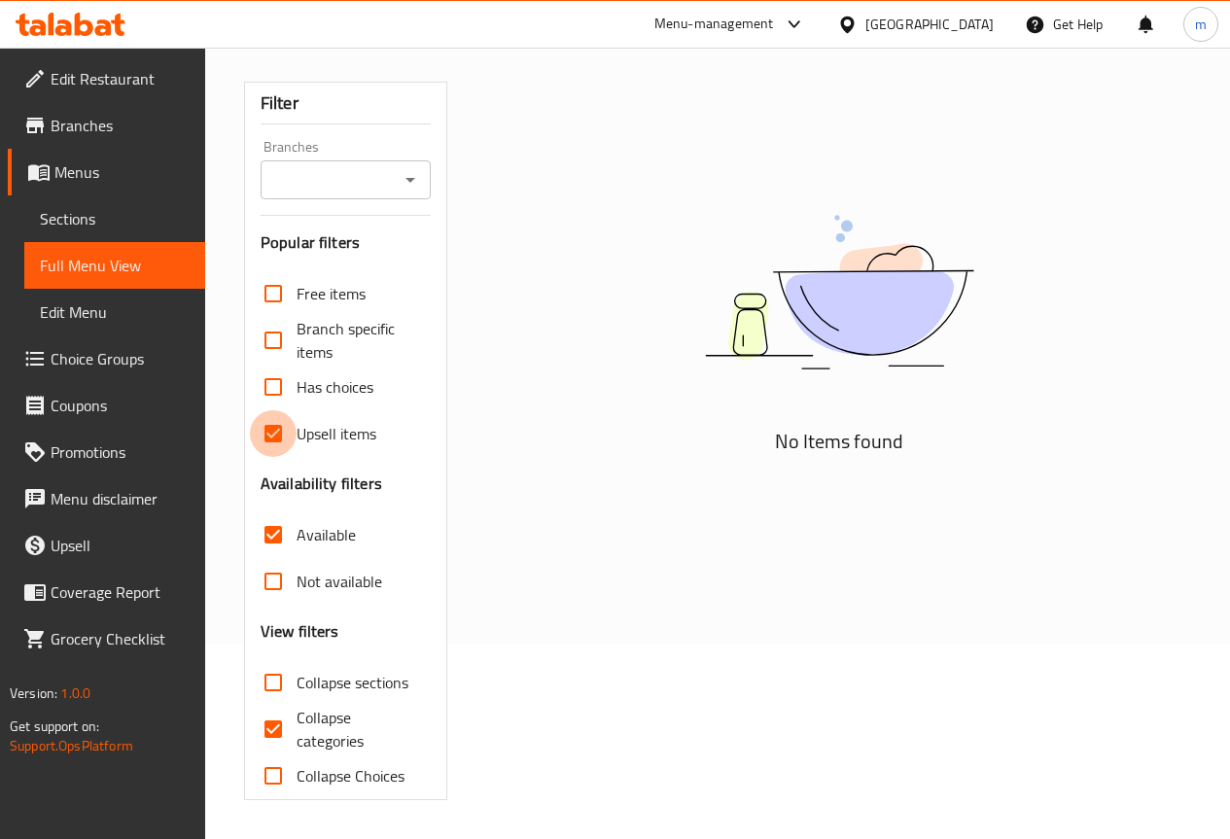
click at [271, 428] on input "Upsell items" at bounding box center [273, 433] width 47 height 47
checkbox input "false"
click at [272, 538] on input "Available" at bounding box center [273, 534] width 47 height 47
checkbox input "false"
click at [271, 718] on input "Collapse categories" at bounding box center [273, 729] width 47 height 47
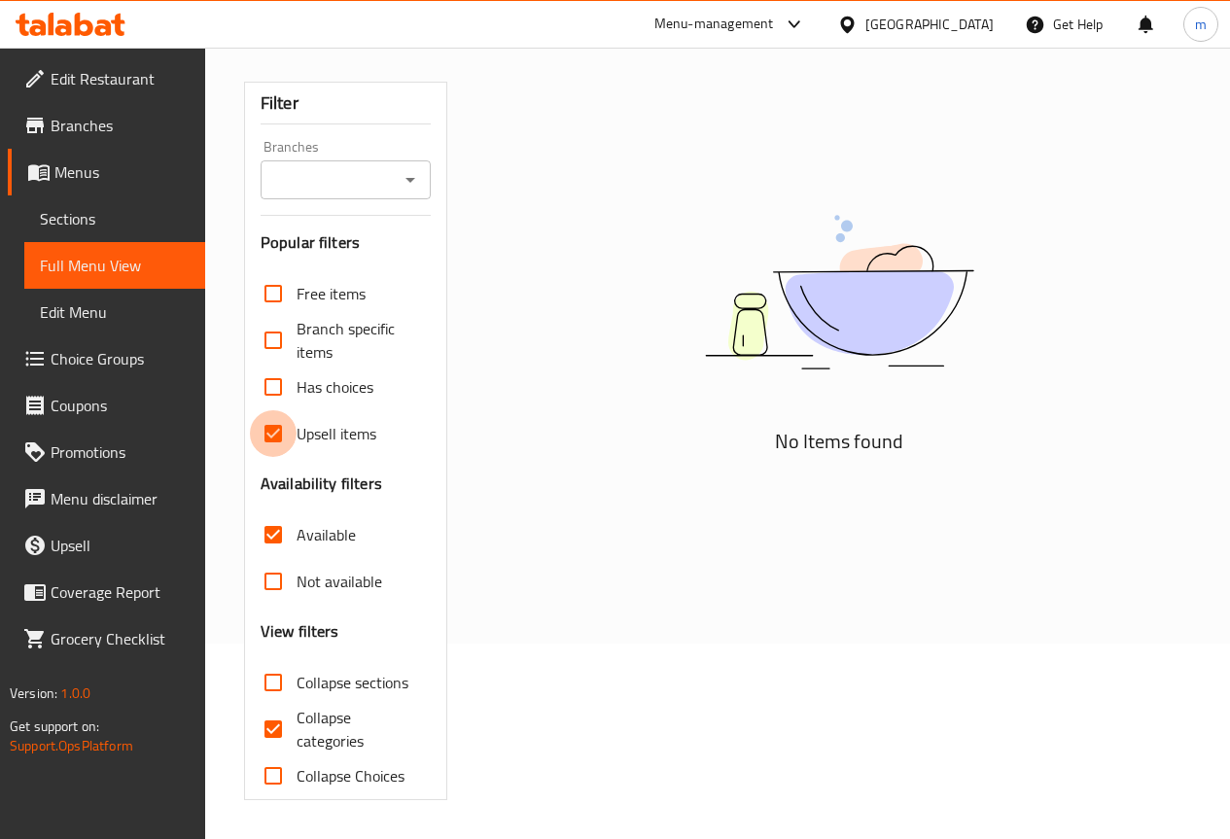
checkbox input "false"
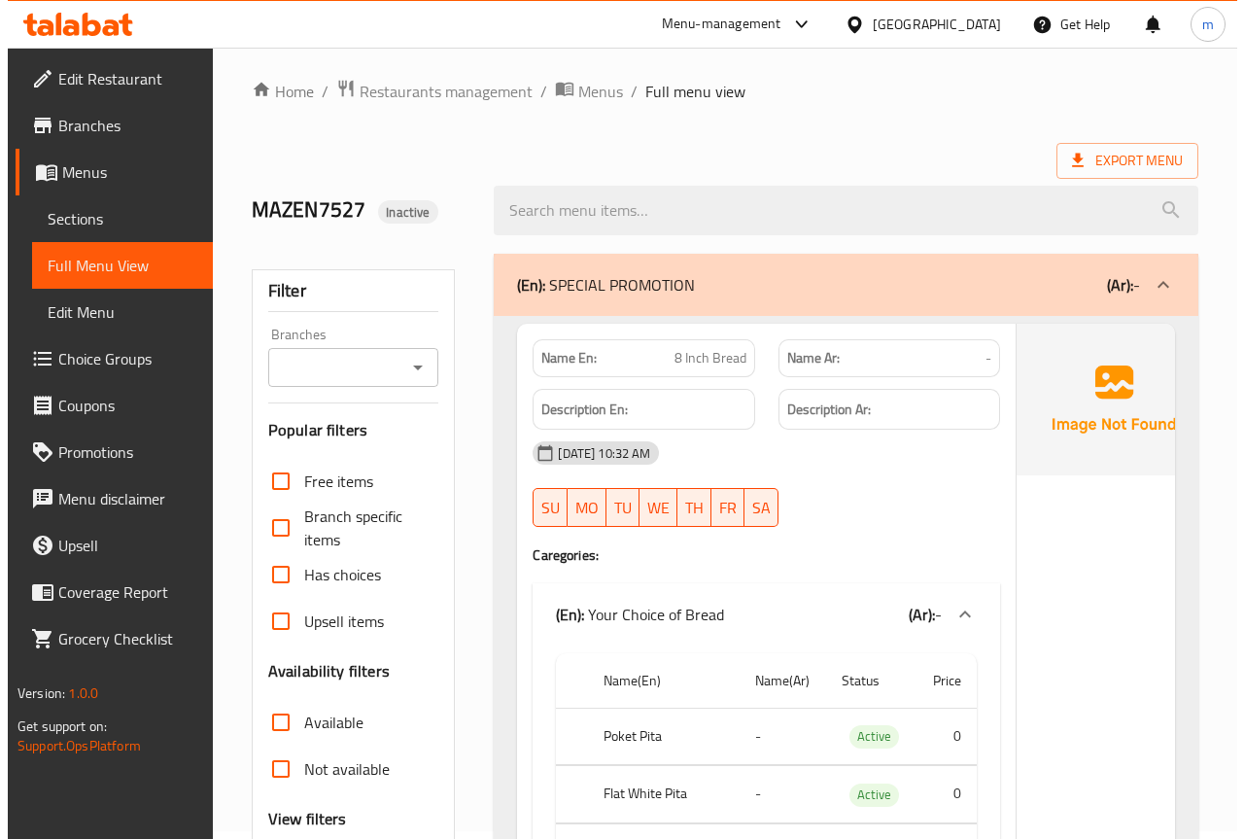
scroll to position [0, 0]
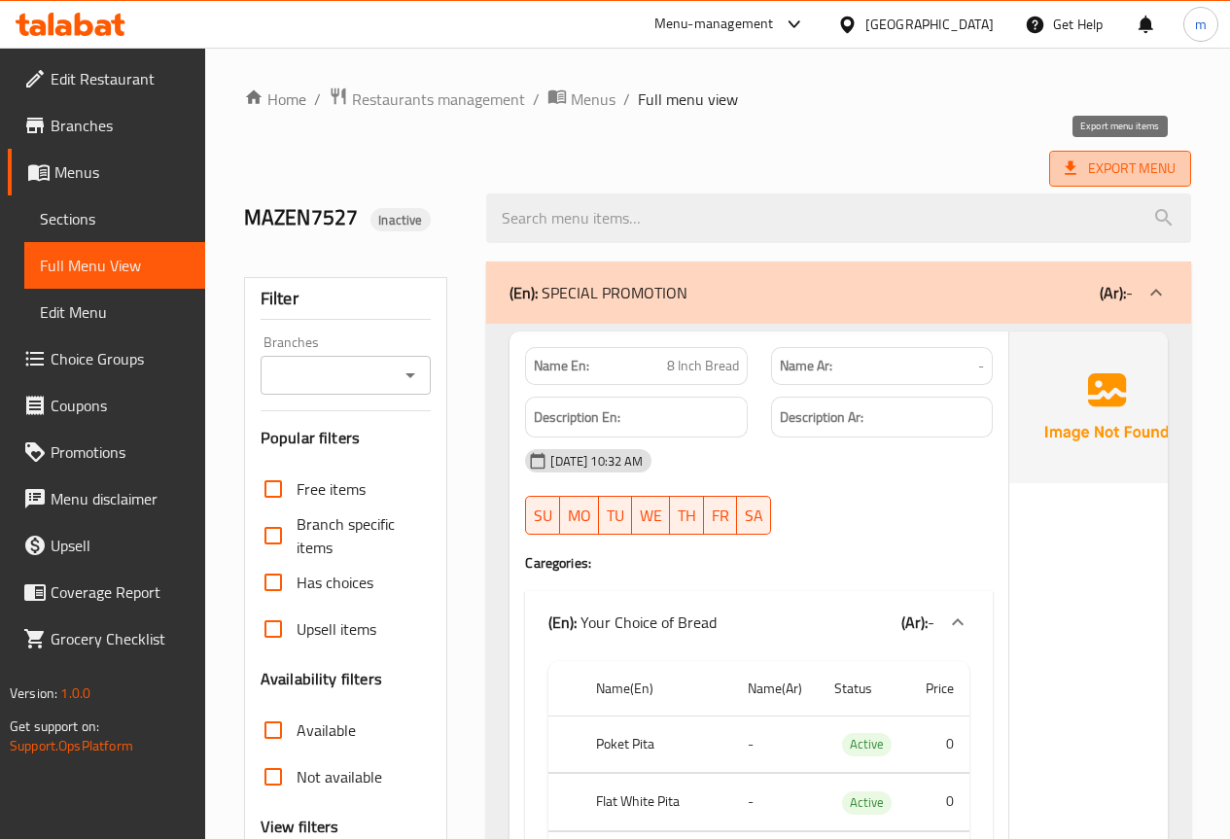
click at [1105, 171] on span "Export Menu" at bounding box center [1119, 169] width 111 height 24
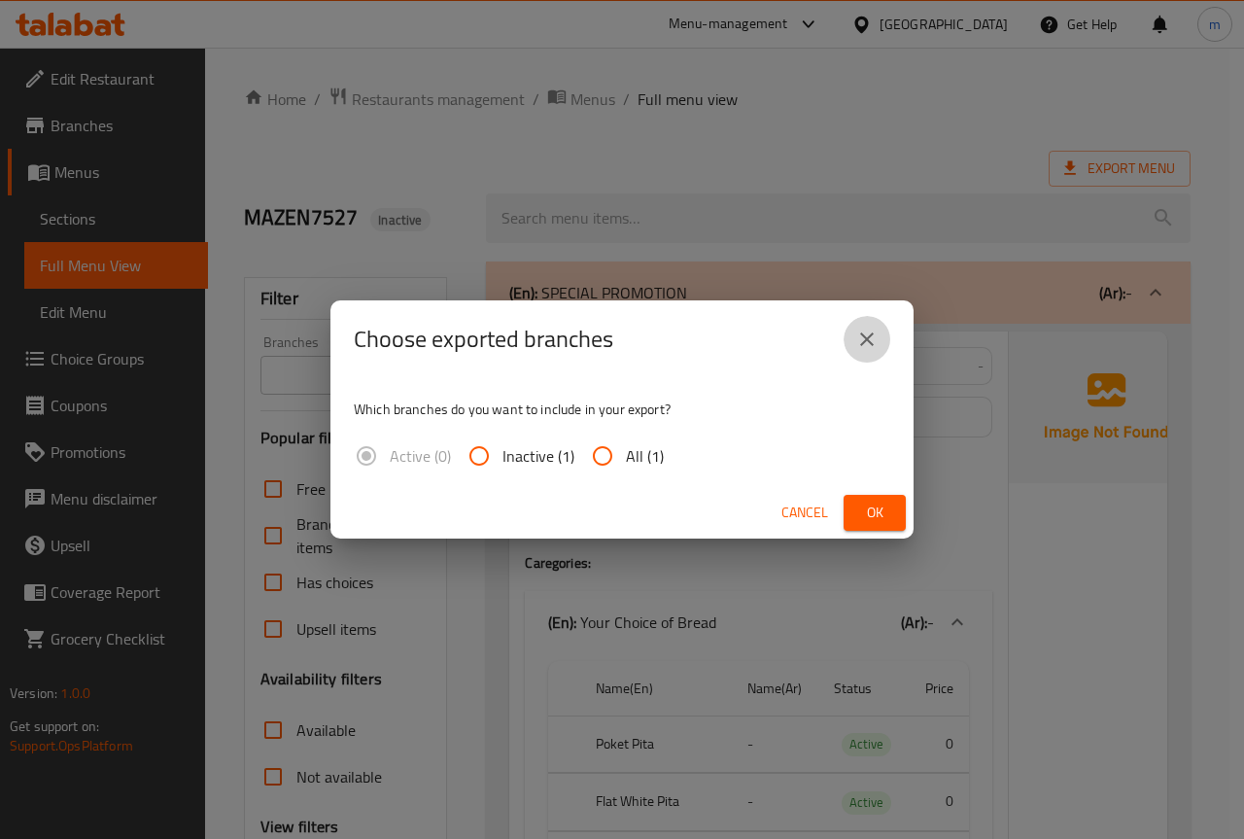
click at [880, 346] on button "close" at bounding box center [867, 339] width 47 height 47
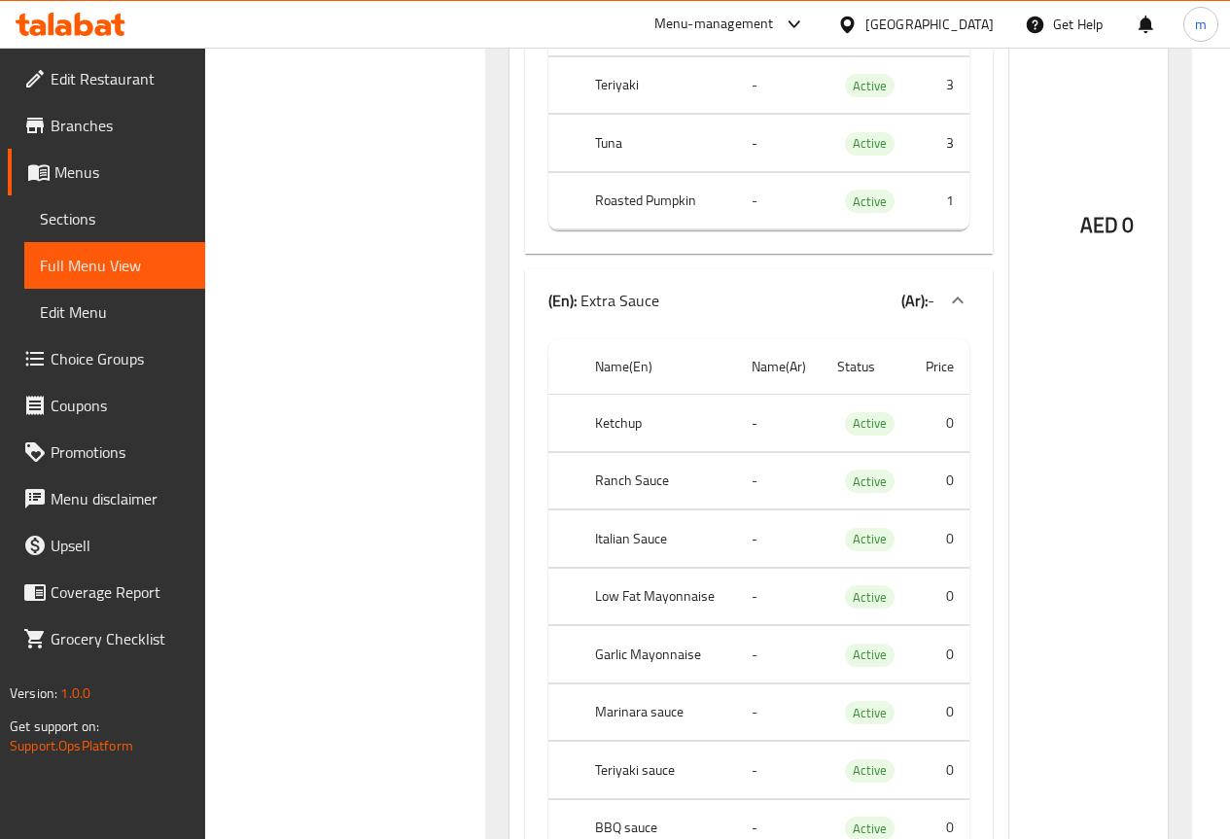
scroll to position [99733, 0]
